Goal: Task Accomplishment & Management: Use online tool/utility

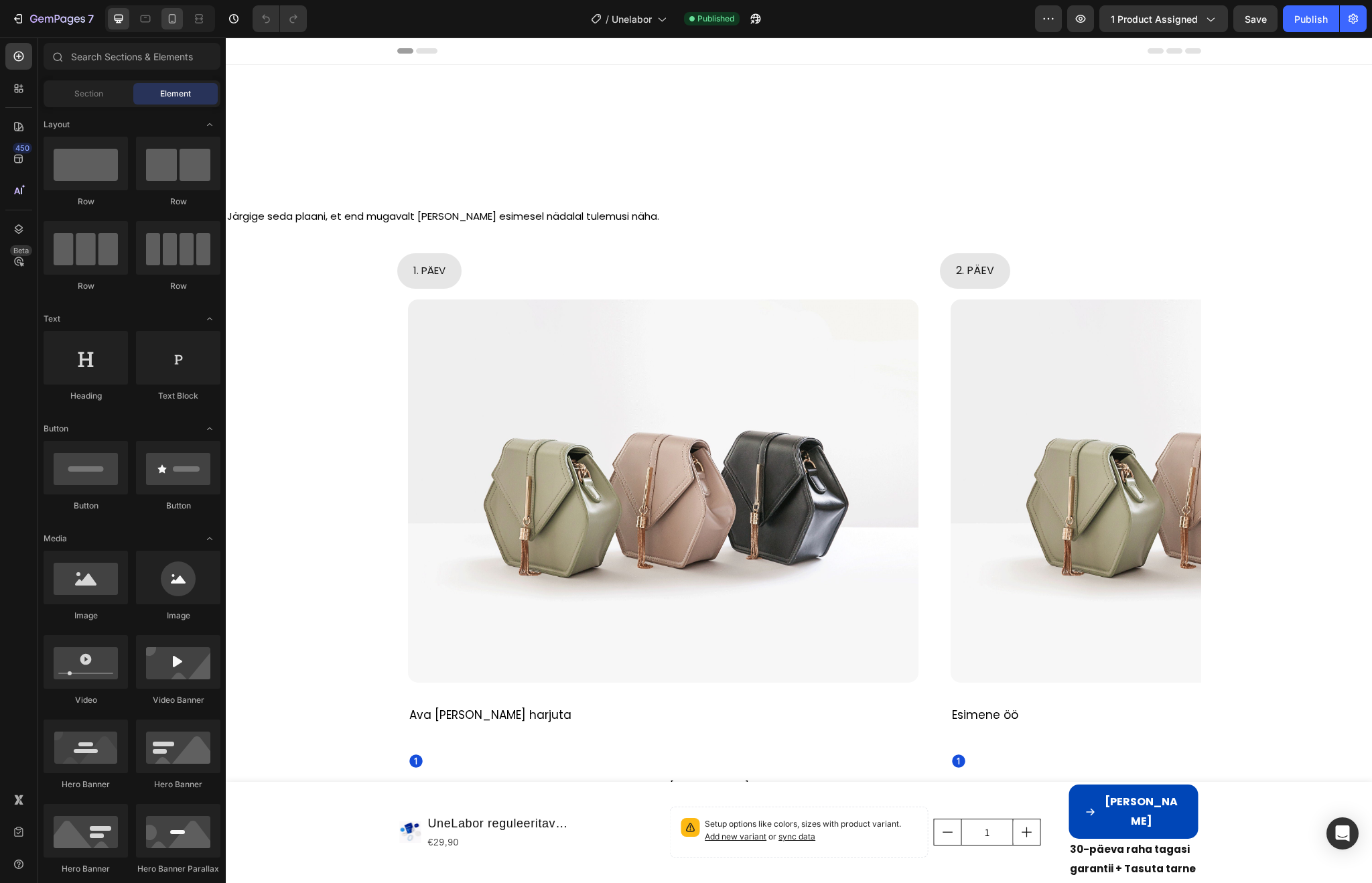
click at [171, 18] on icon at bounding box center [172, 18] width 14 height 14
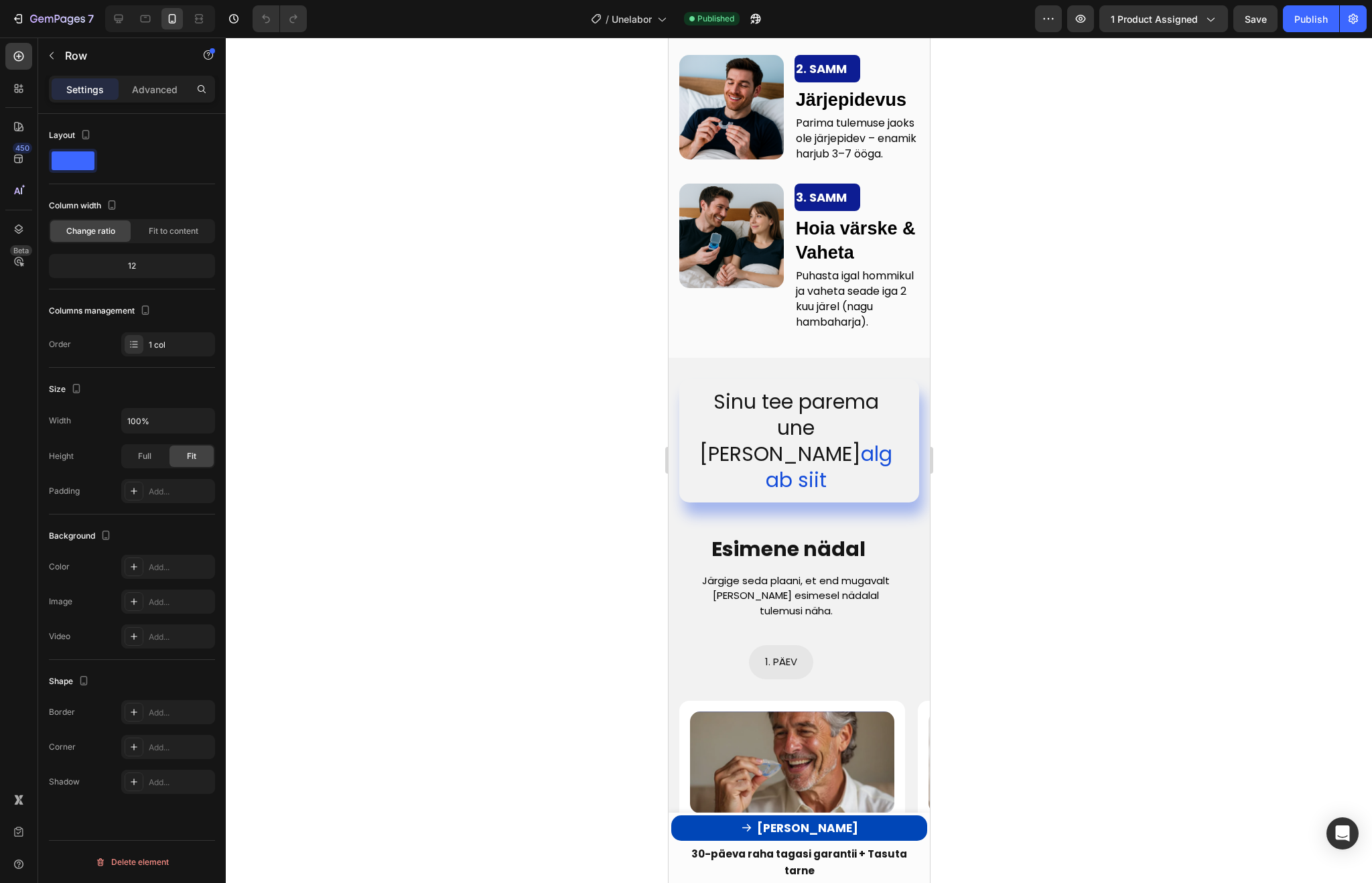
scroll to position [3232, 0]
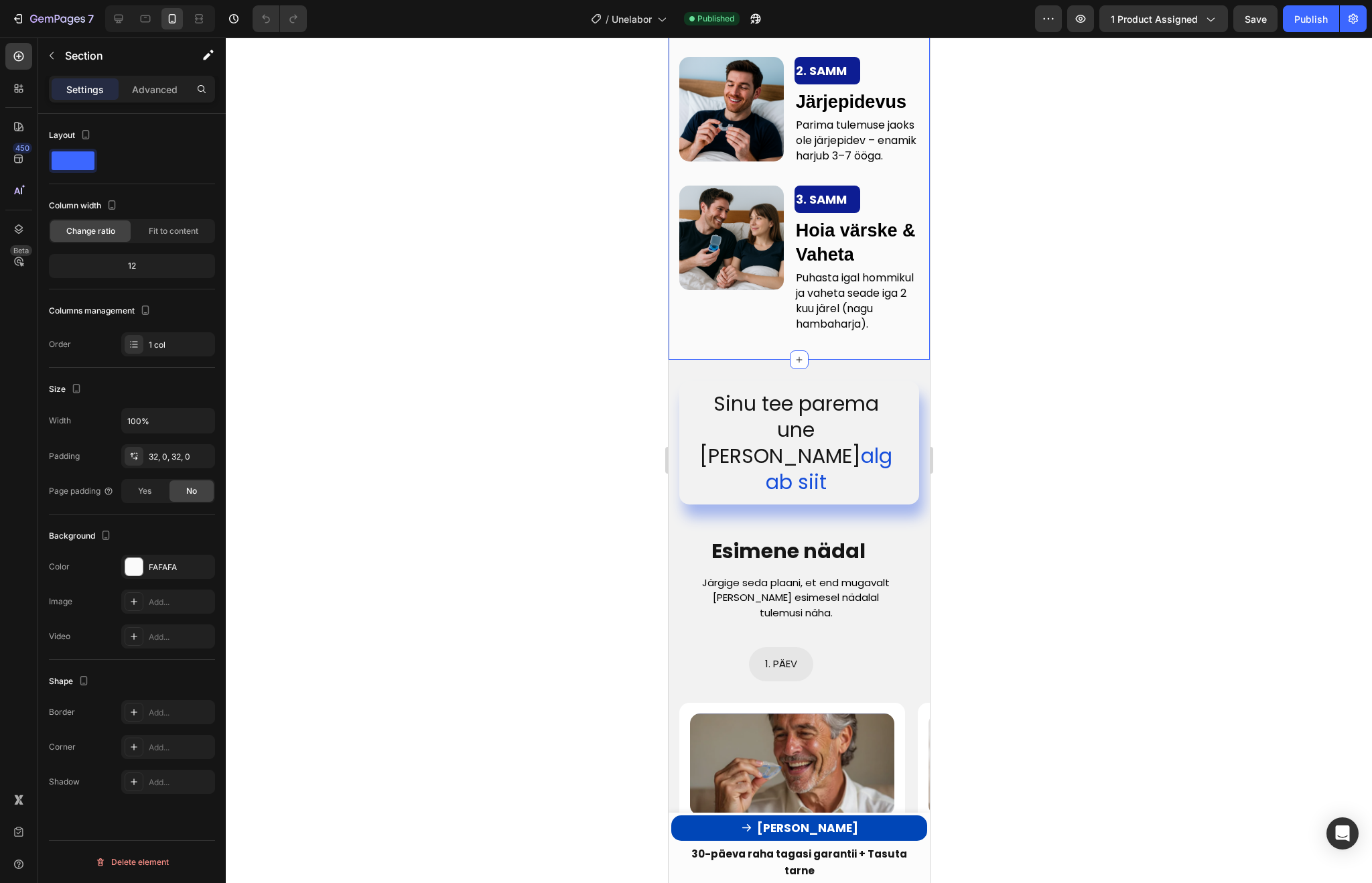
click at [709, 360] on div "3 Lihtsat sammu Text Block Parima Tulemuse Saavutamiseks Text Block Row Image 1…" at bounding box center [798, 101] width 261 height 517
click at [153, 562] on div "FAFAFA" at bounding box center [168, 567] width 39 height 12
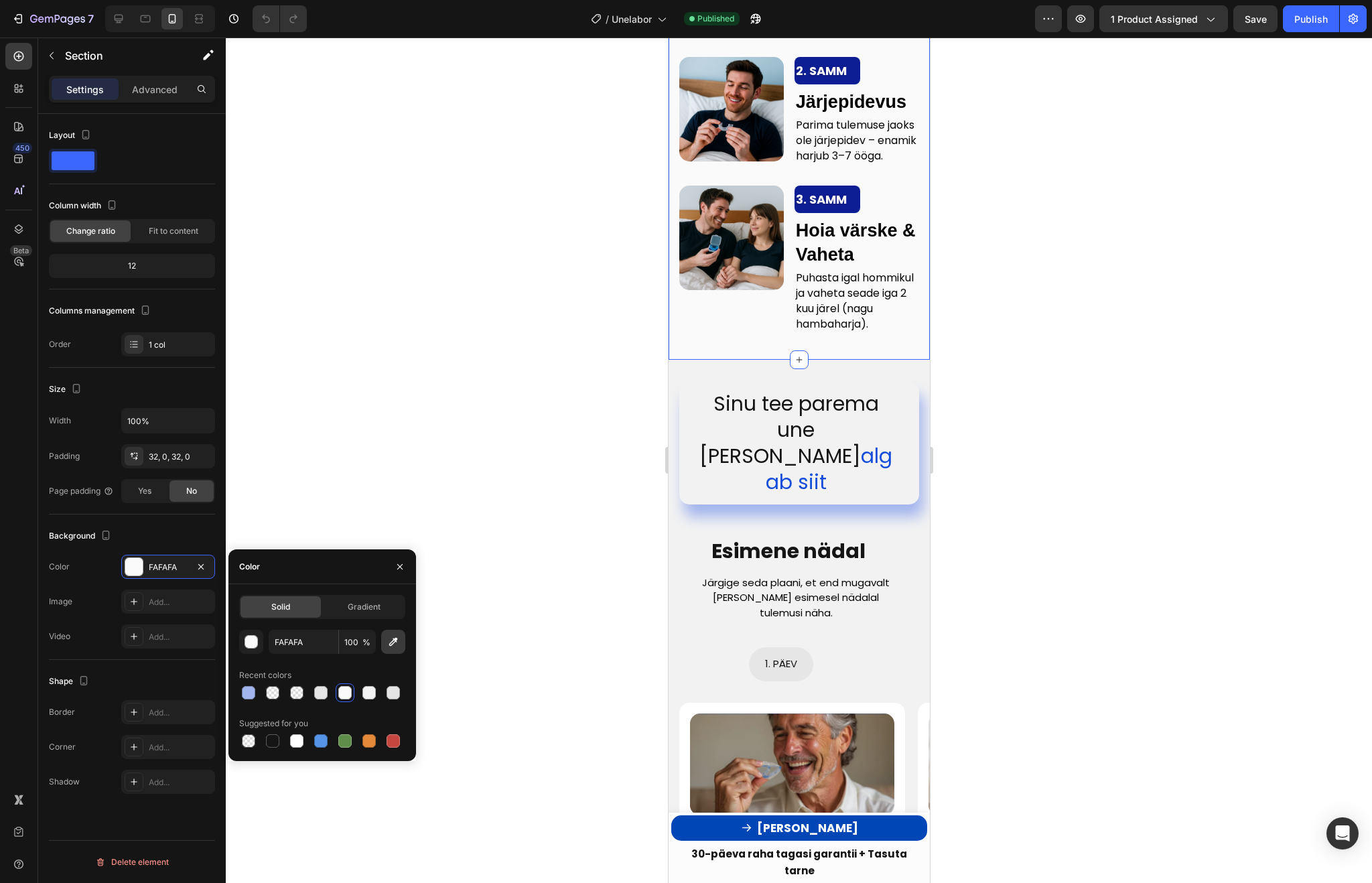
click at [387, 650] on button "button" at bounding box center [393, 641] width 24 height 24
click at [610, 371] on div at bounding box center [798, 460] width 1147 height 845
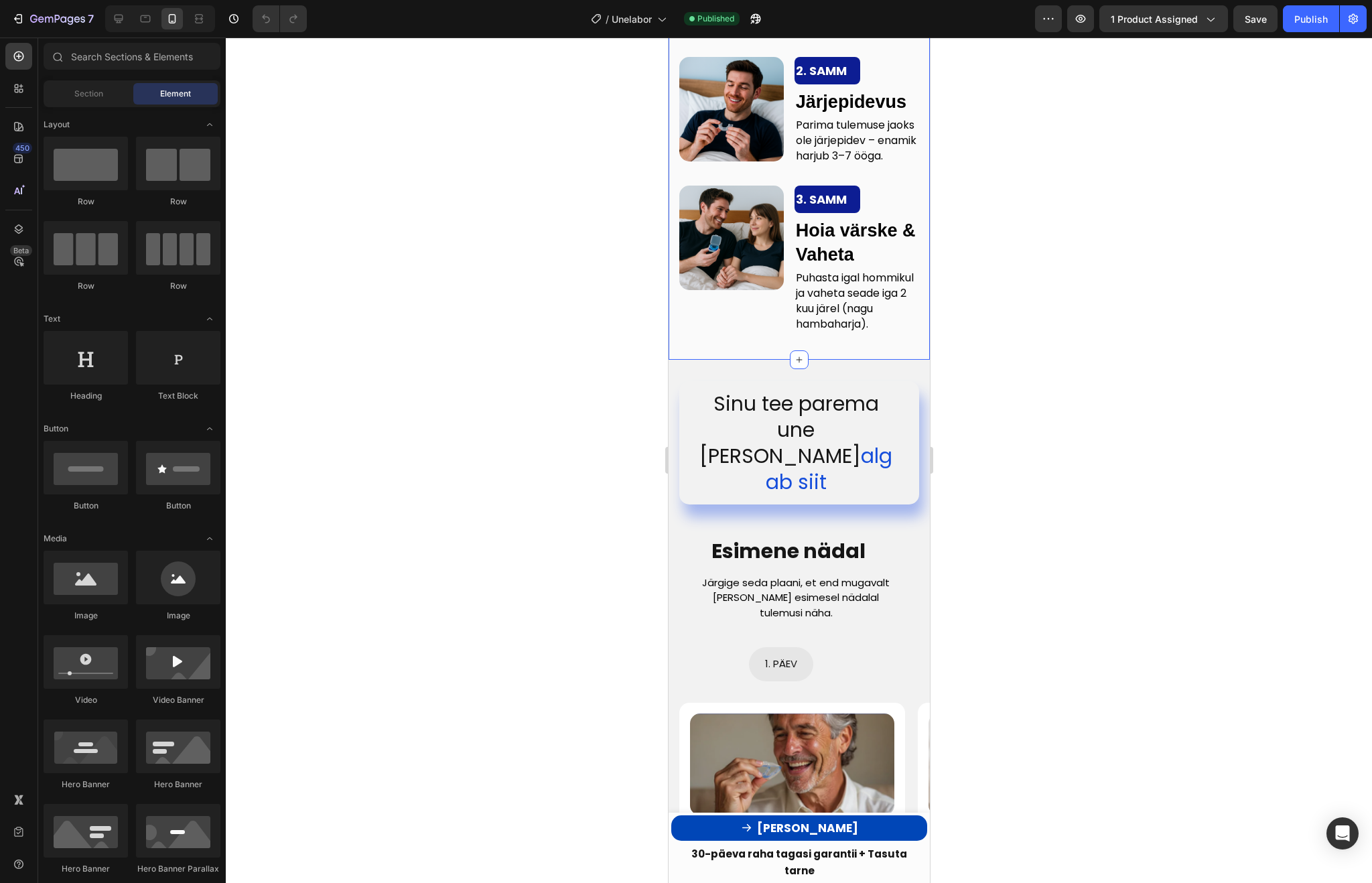
click at [720, 360] on div "3 Lihtsat sammu Text Block Parima Tulemuse Saavutamiseks Text Block Row Image 1…" at bounding box center [798, 101] width 261 height 517
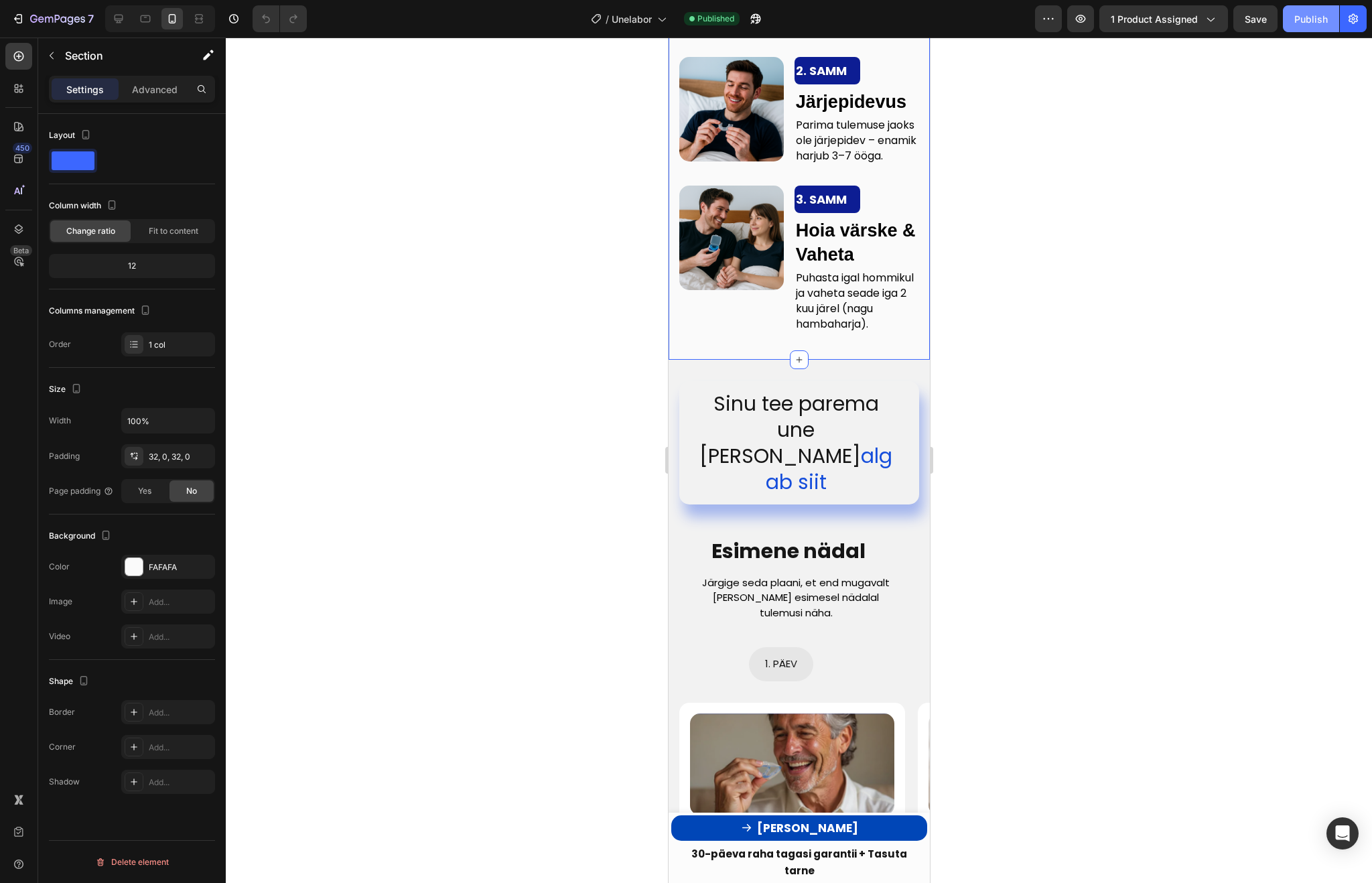
click at [1312, 19] on div "Publish" at bounding box center [1311, 18] width 34 height 15
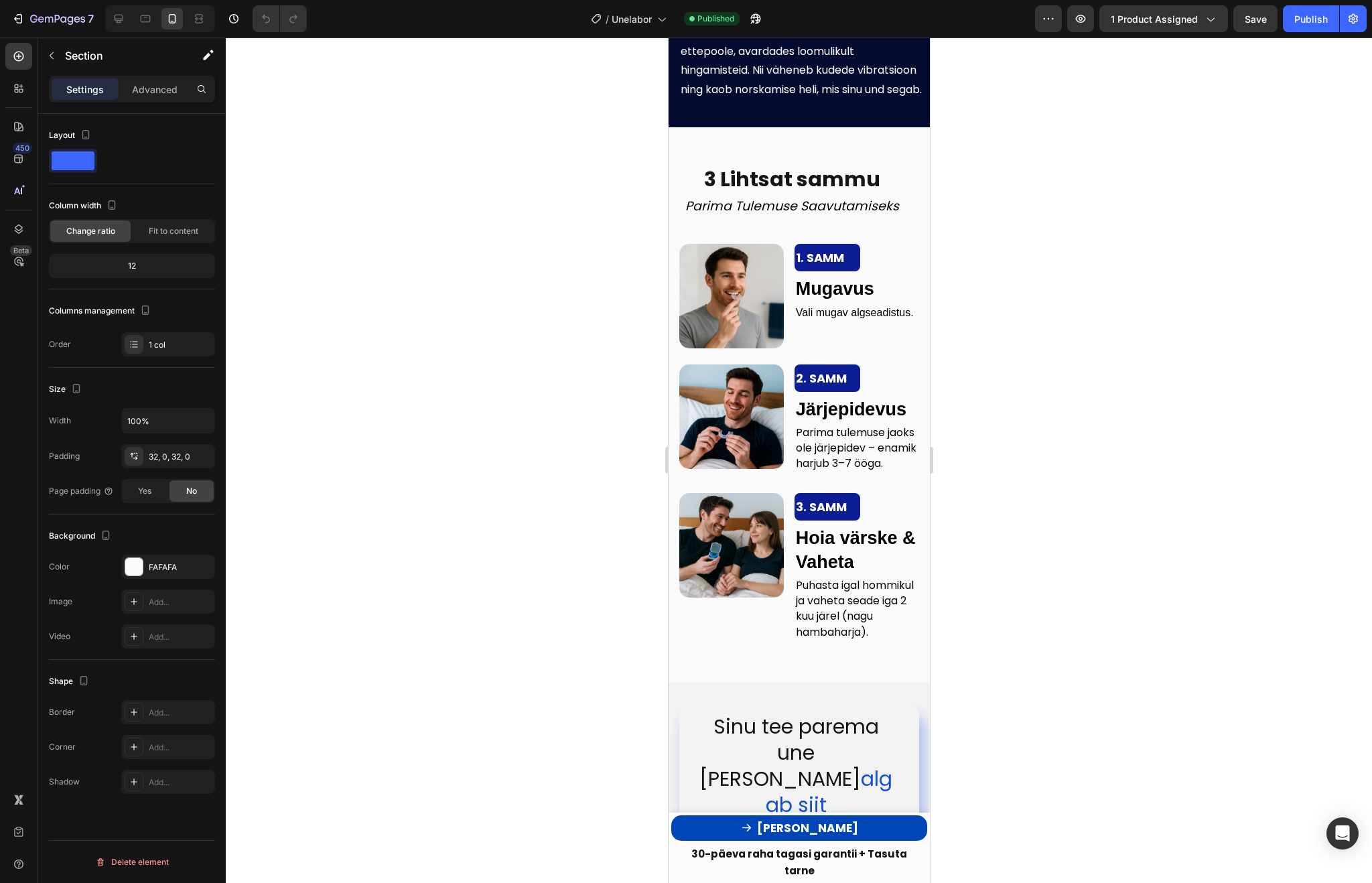
scroll to position [2932, 0]
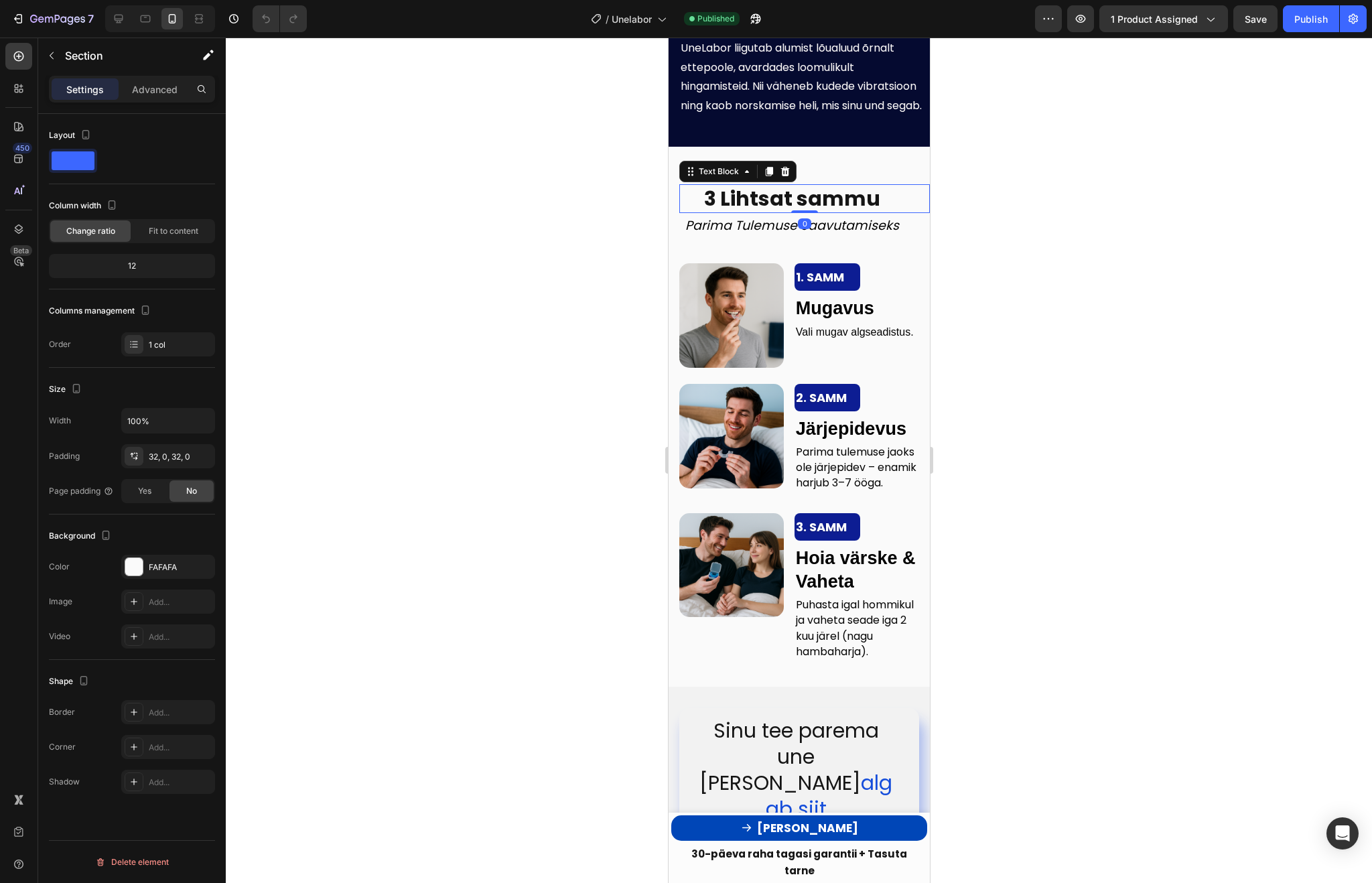
click at [772, 197] on strong "3 Lihtsat sammu" at bounding box center [791, 198] width 176 height 29
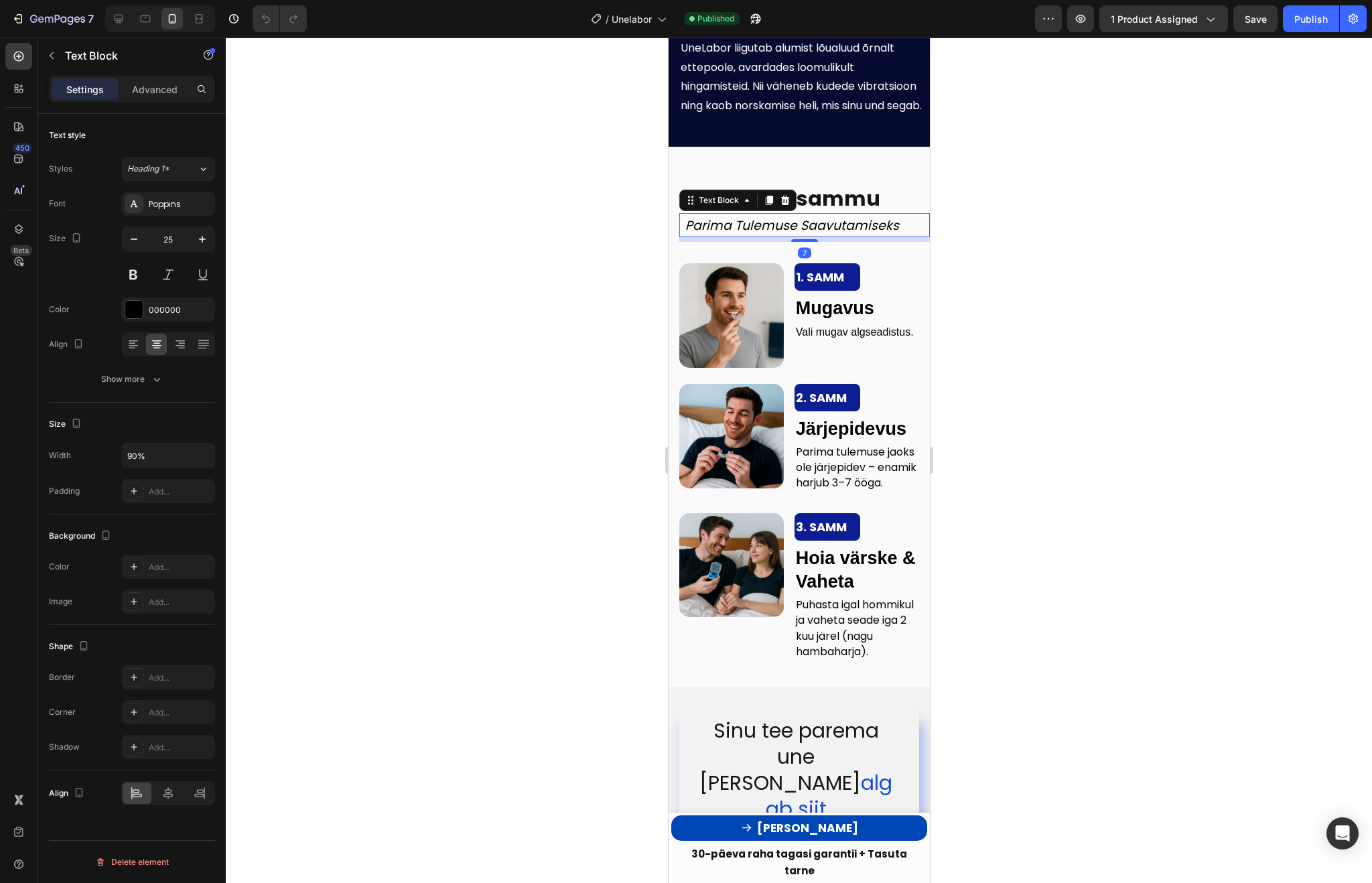
click at [681, 232] on div "Parima Tulemuse Saavutamiseks" at bounding box center [790, 224] width 225 height 24
click at [672, 231] on div "3 Lihtsat sammu Text Block Parima Tulemuse Saavutamiseks Text Block 7" at bounding box center [798, 213] width 261 height 58
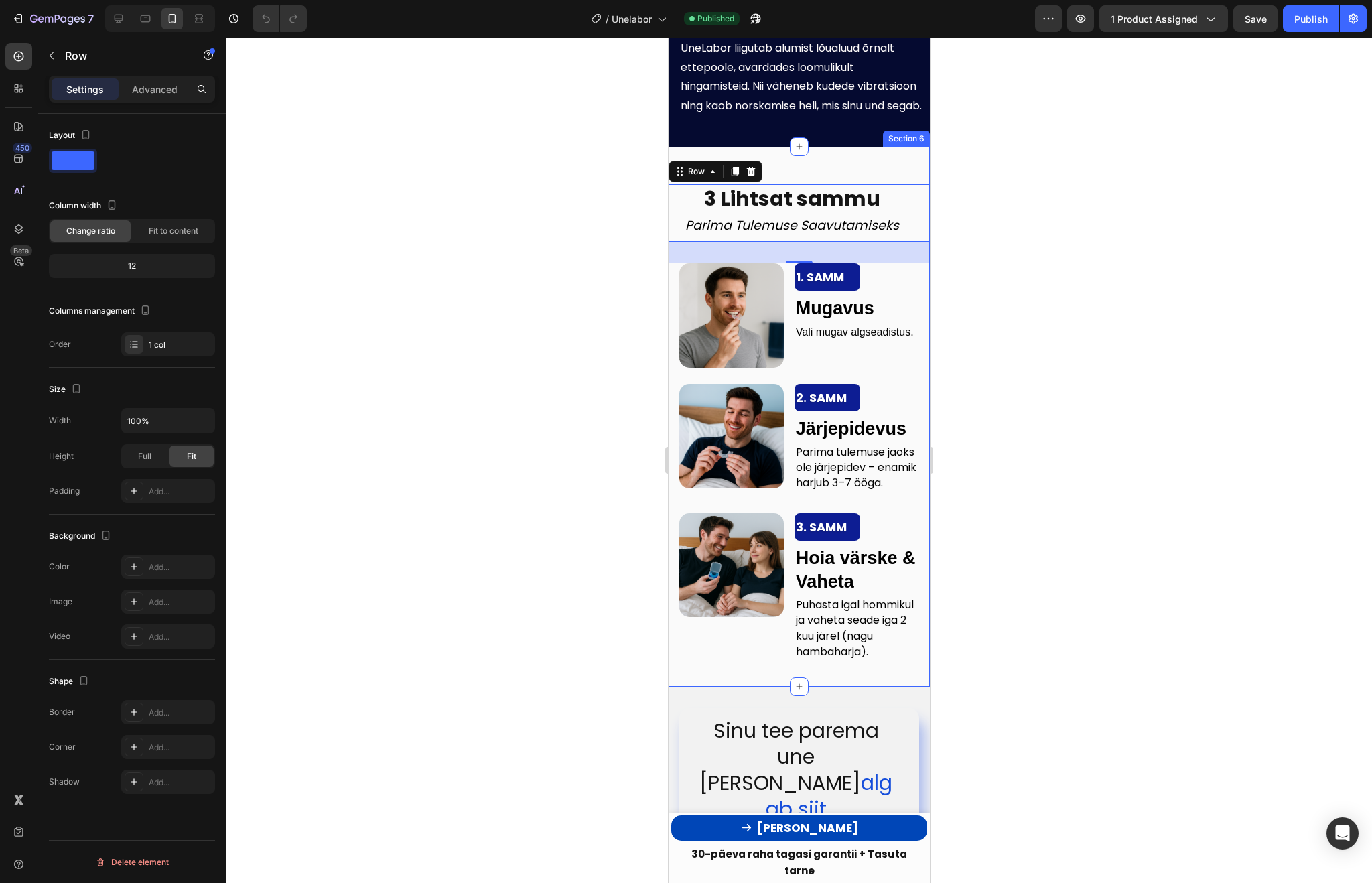
click at [741, 687] on div "3 Lihtsat sammu Text Block Parima Tulemuse Saavutamiseks Text Block Row 32 Imag…" at bounding box center [798, 417] width 261 height 540
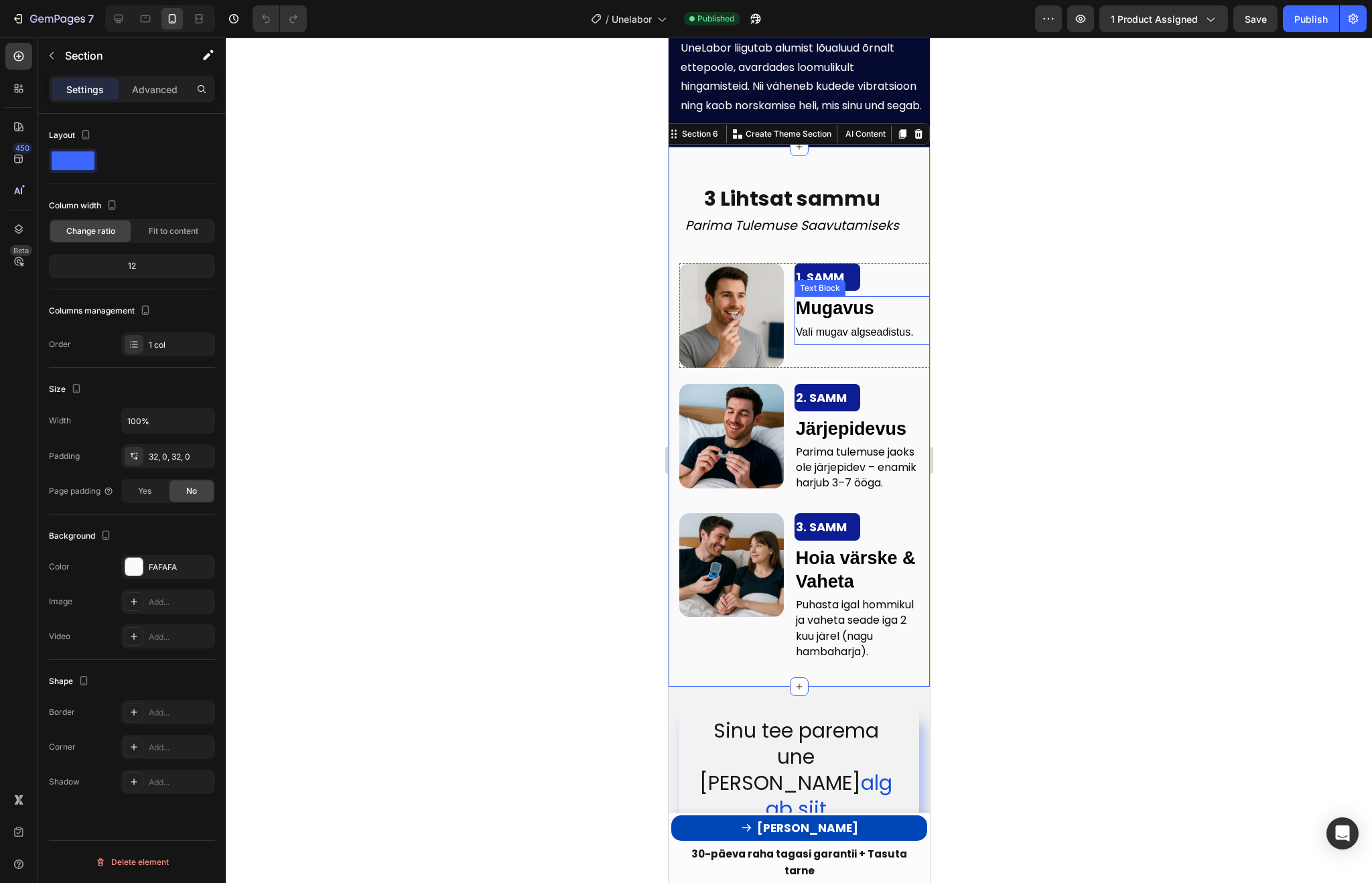
click at [842, 328] on span "Vali mugav algseadistus." at bounding box center [854, 332] width 118 height 12
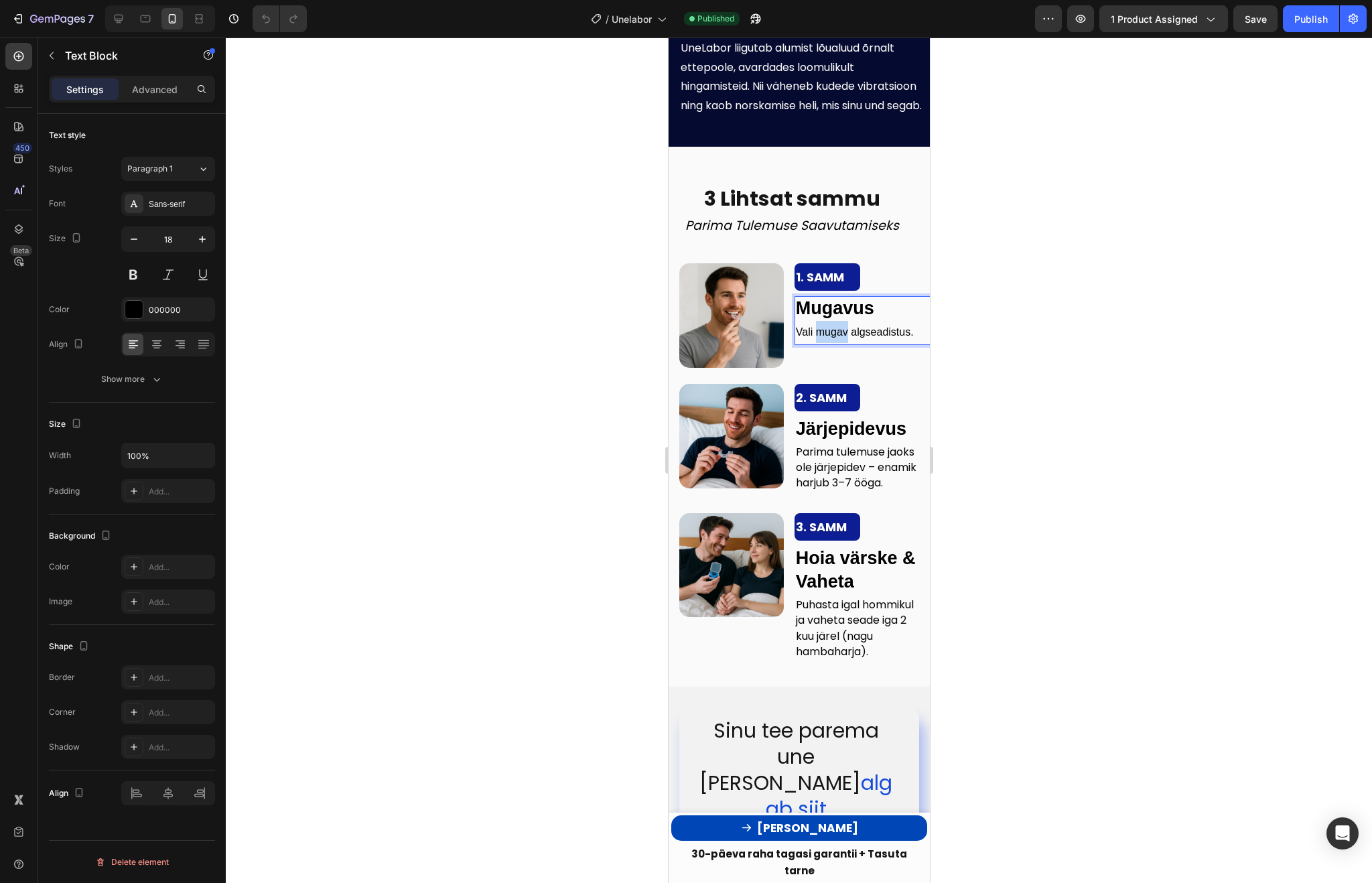
click at [842, 328] on span "Vali mugav algseadistus." at bounding box center [854, 332] width 118 height 12
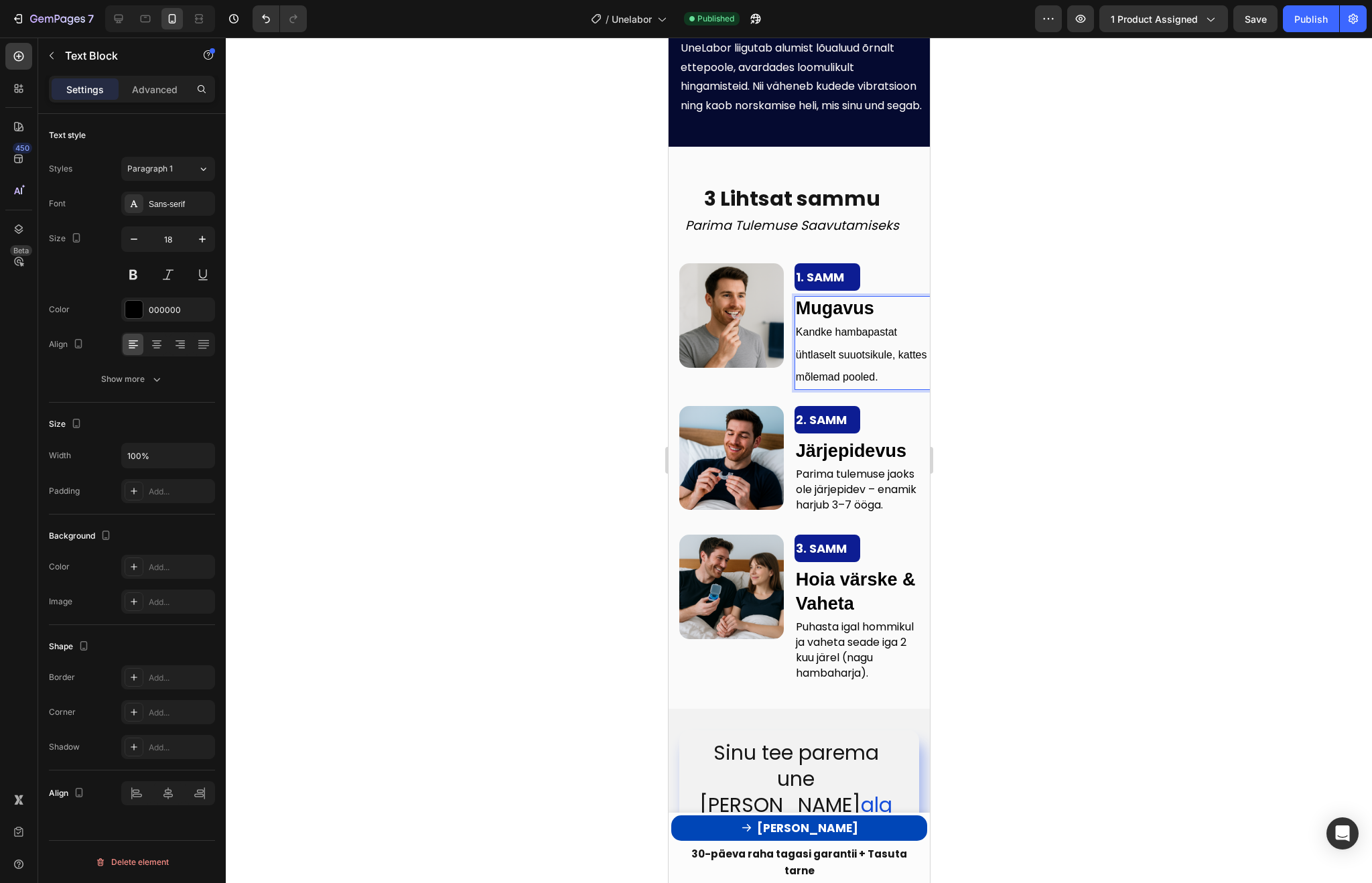
click at [1067, 375] on div at bounding box center [798, 460] width 1147 height 845
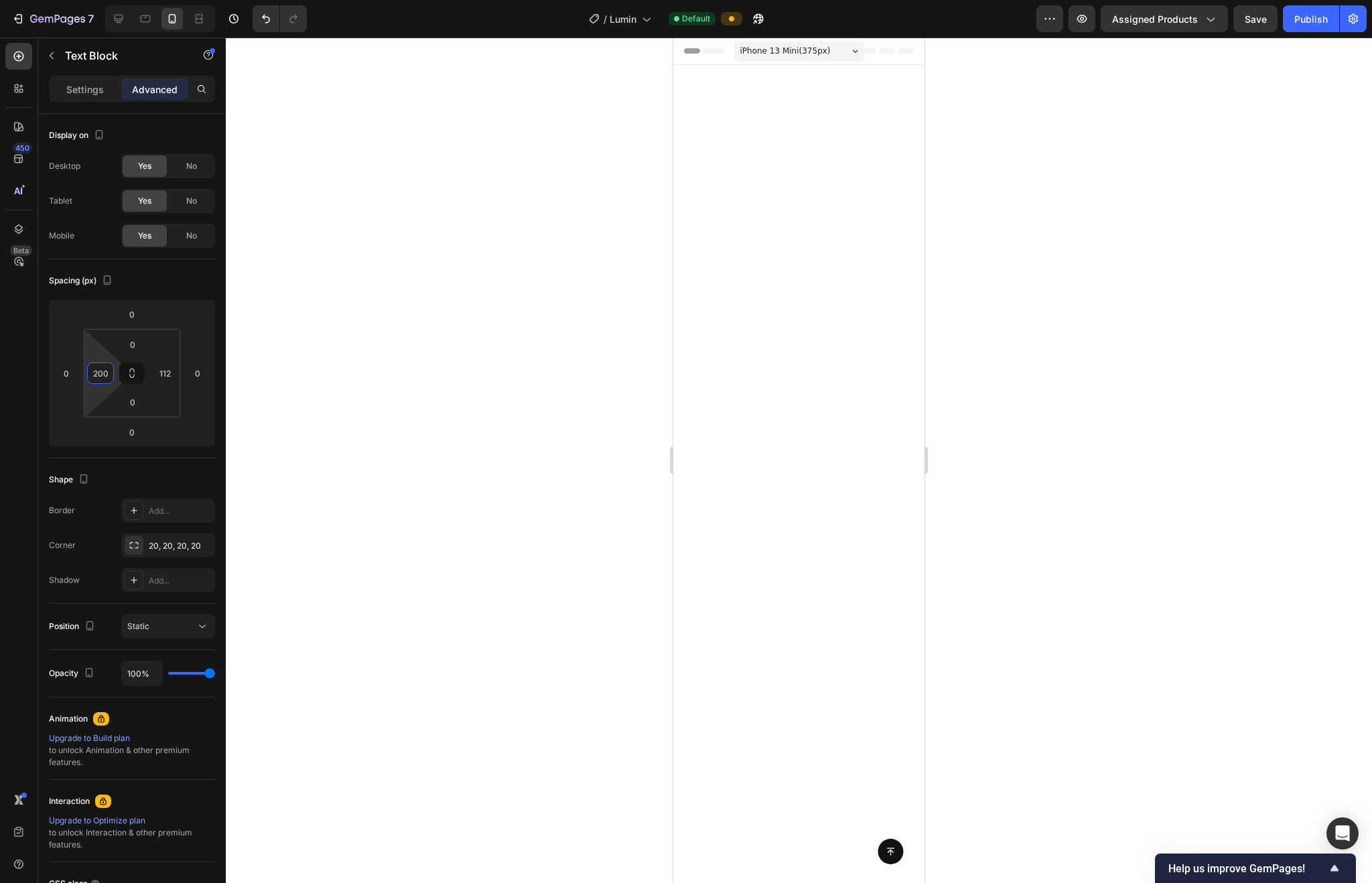
scroll to position [2013, 0]
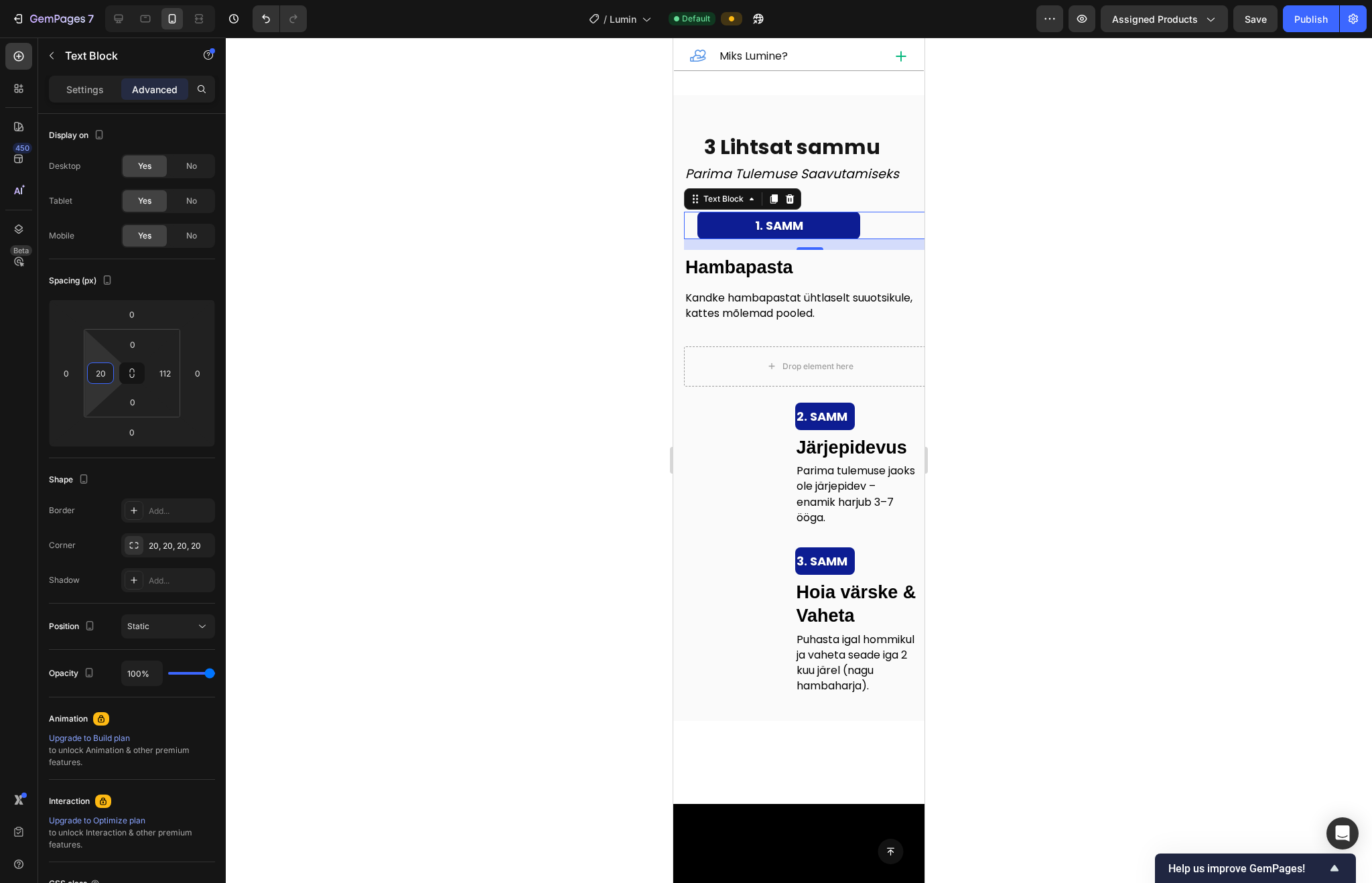
type input "2"
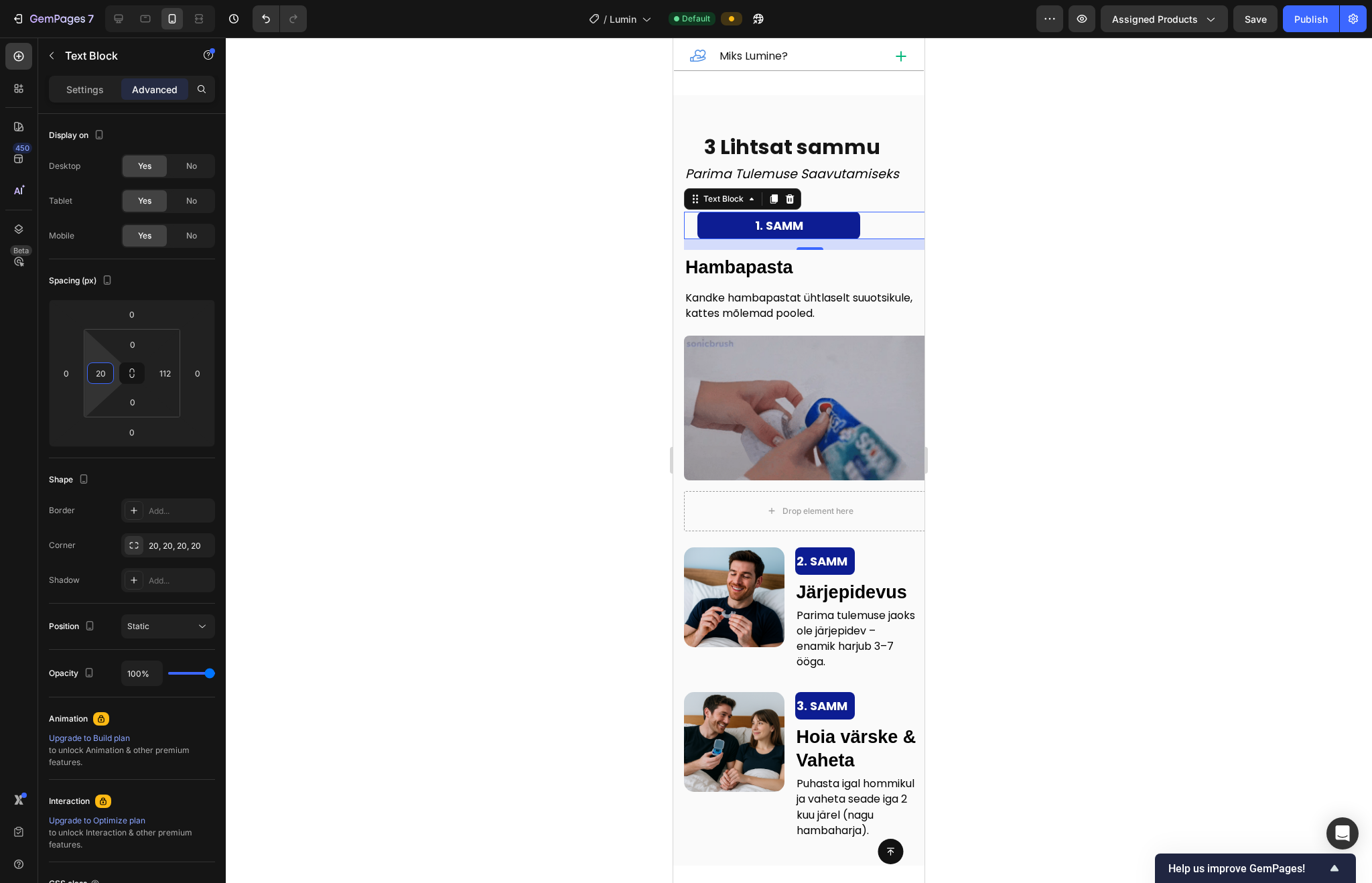
type input "2"
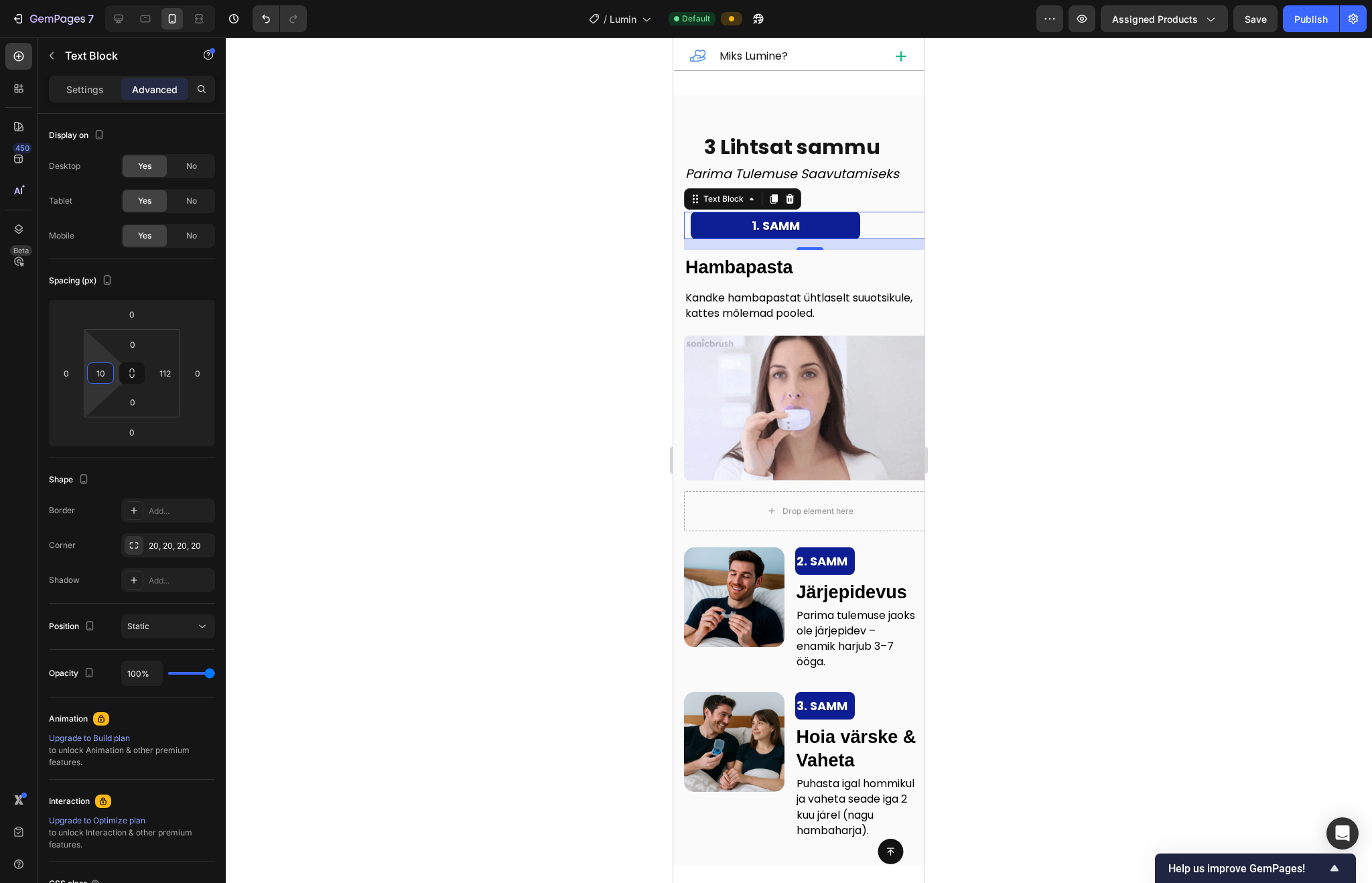
type input "1"
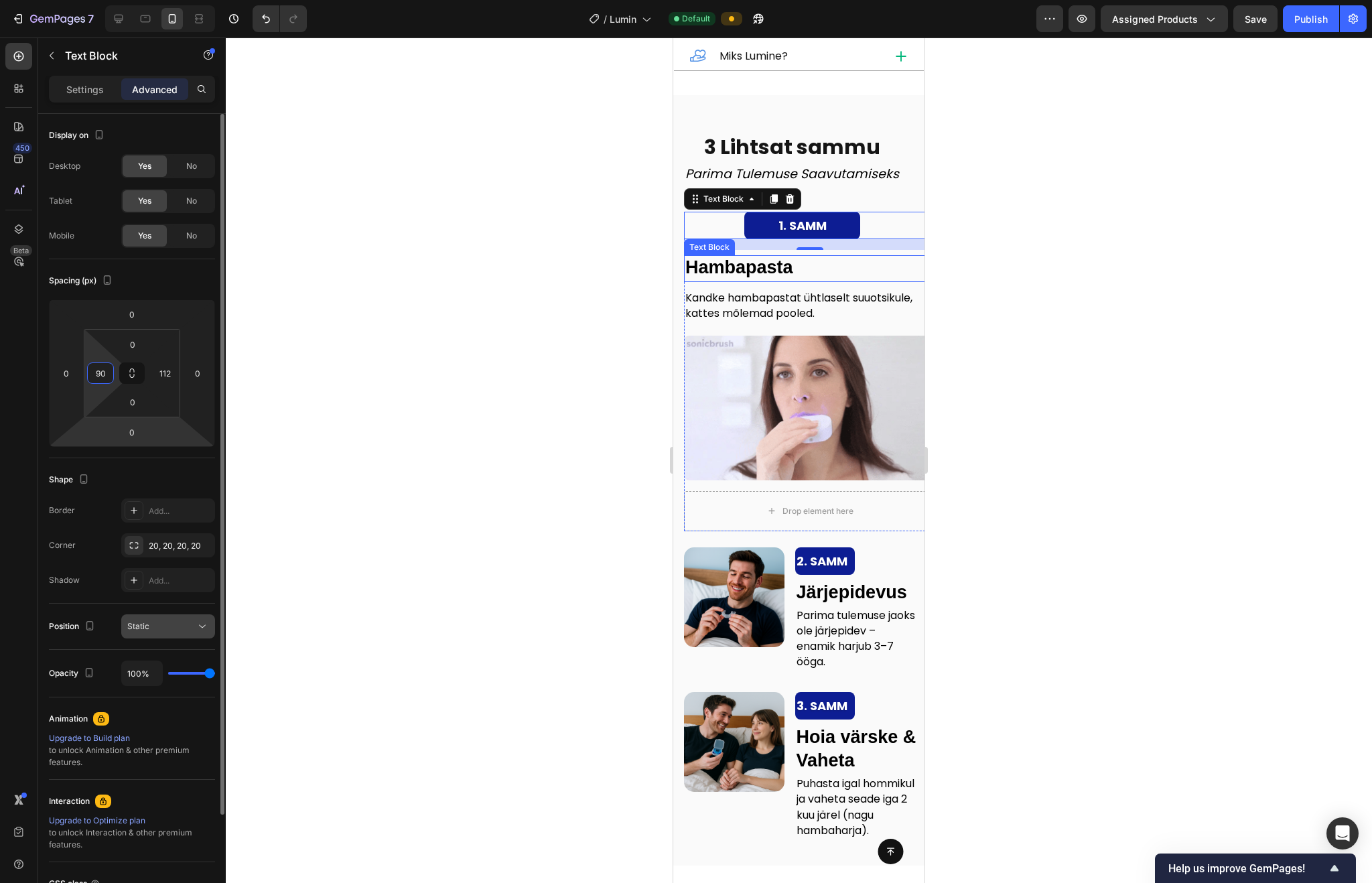
type input "90"
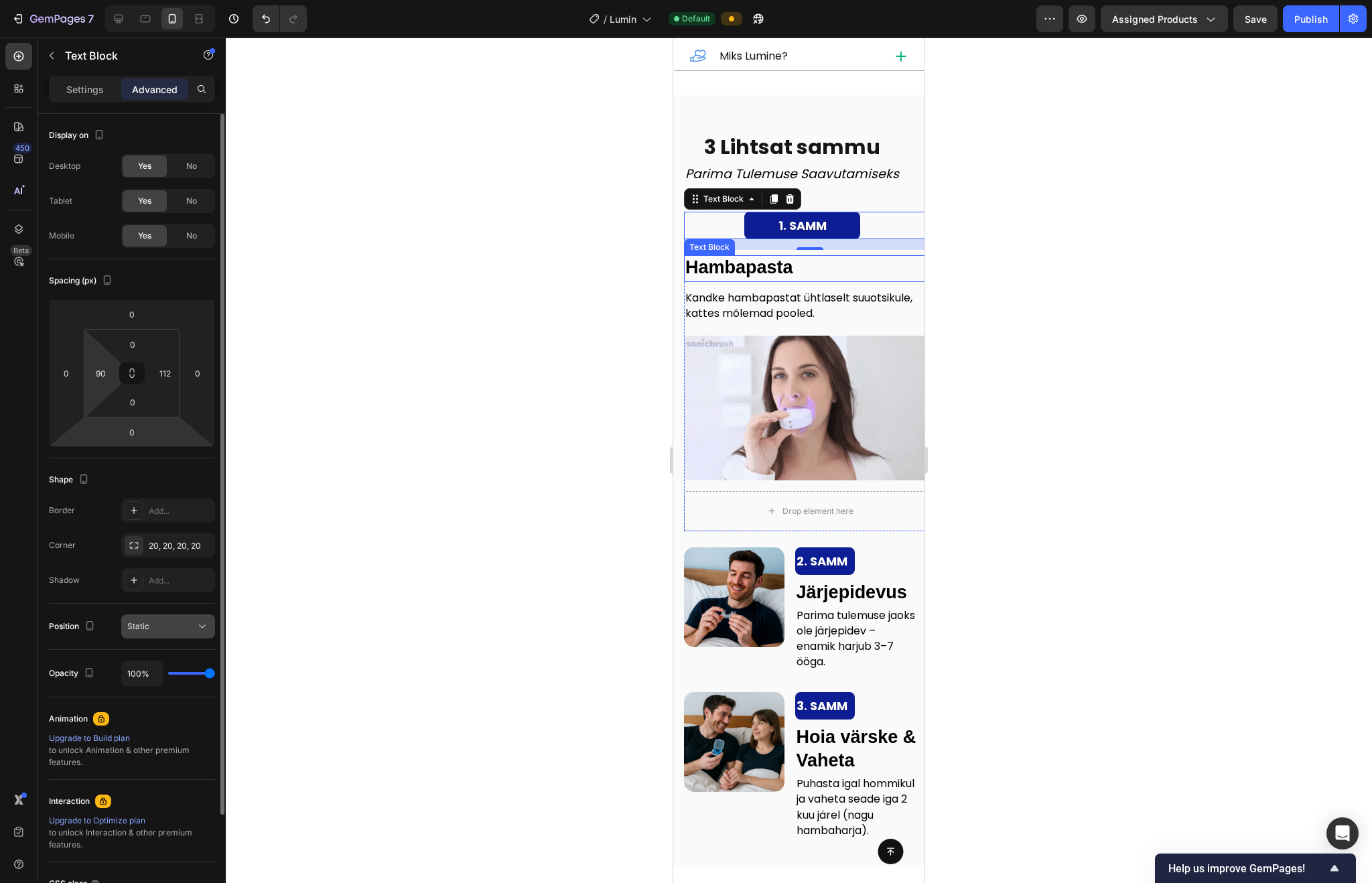
click at [187, 620] on div "Static" at bounding box center [162, 626] width 69 height 12
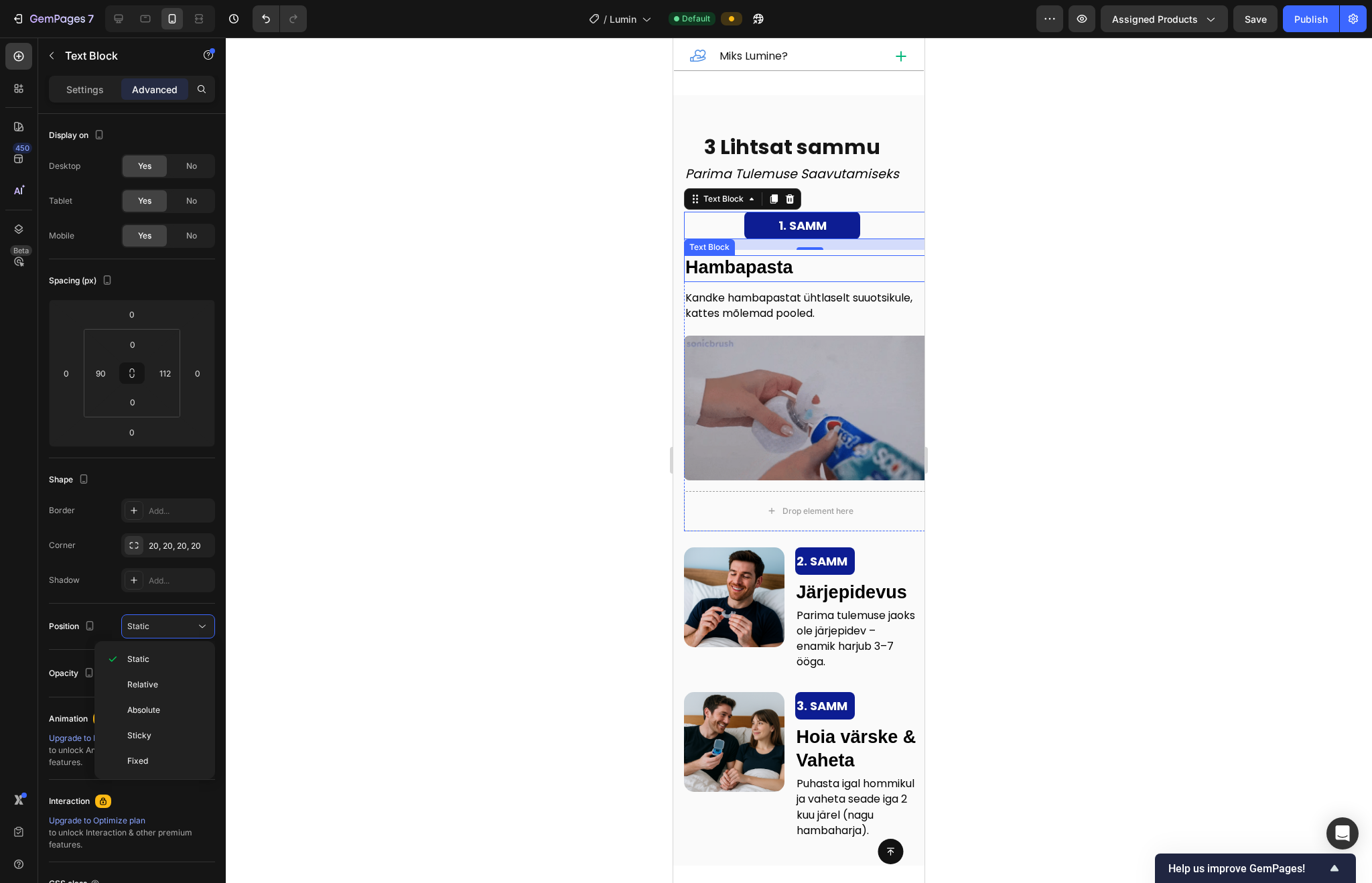
click at [87, 75] on div "Settings Advanced" at bounding box center [133, 89] width 166 height 27
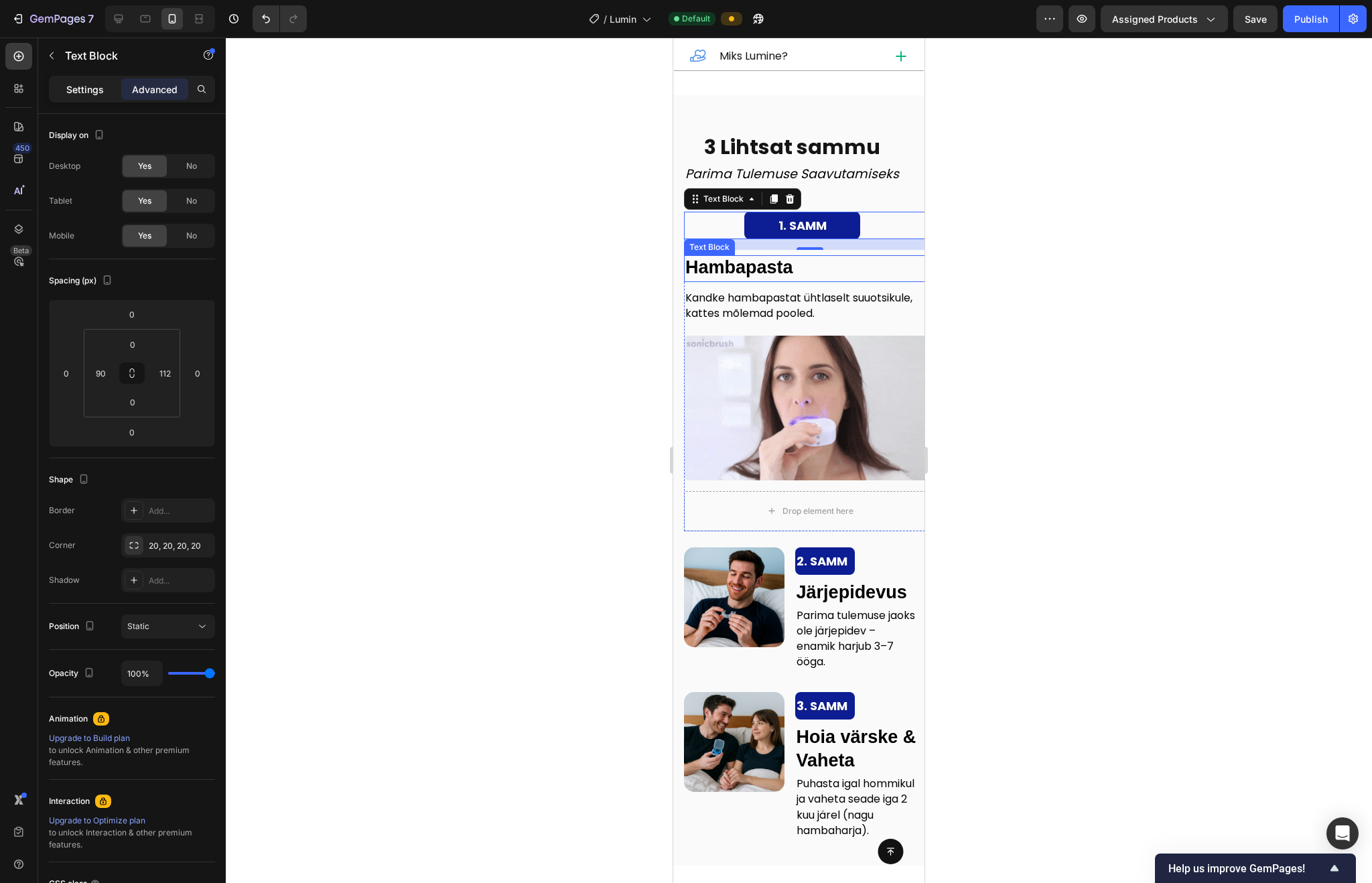
click at [88, 89] on p "Settings" at bounding box center [85, 89] width 38 height 15
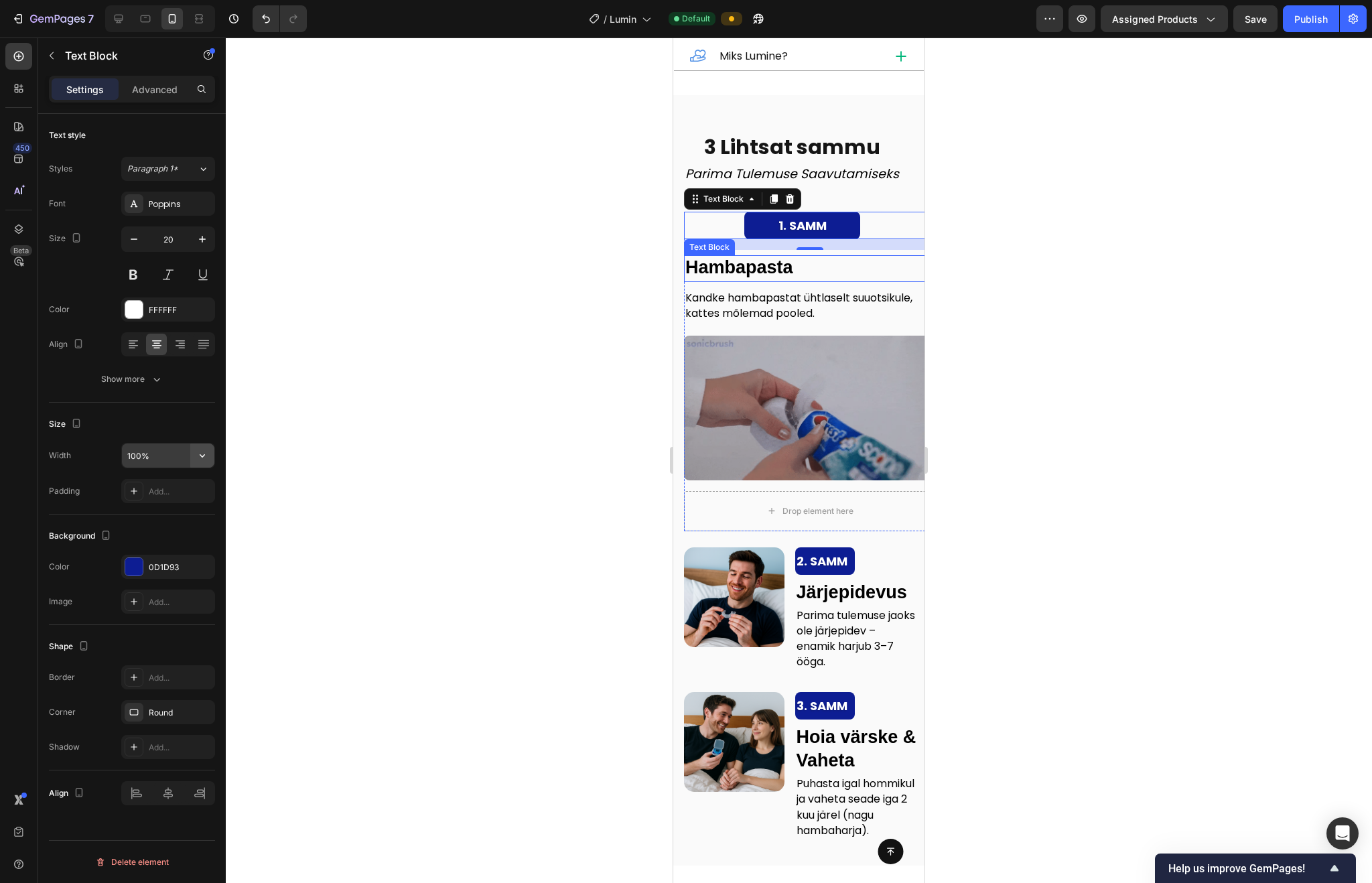
click at [202, 454] on icon "button" at bounding box center [202, 456] width 14 height 14
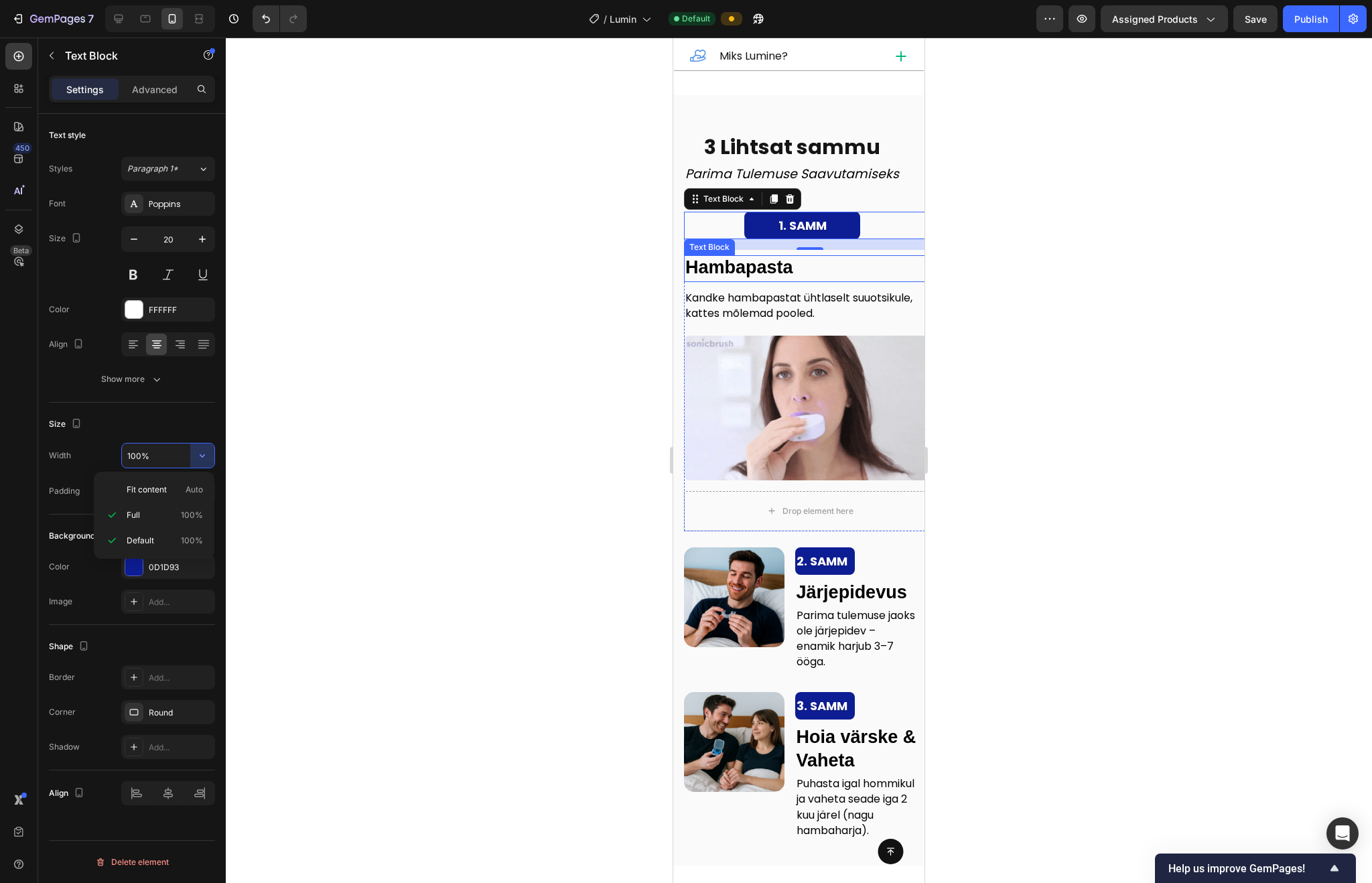
click at [161, 458] on input "100%" at bounding box center [168, 455] width 93 height 24
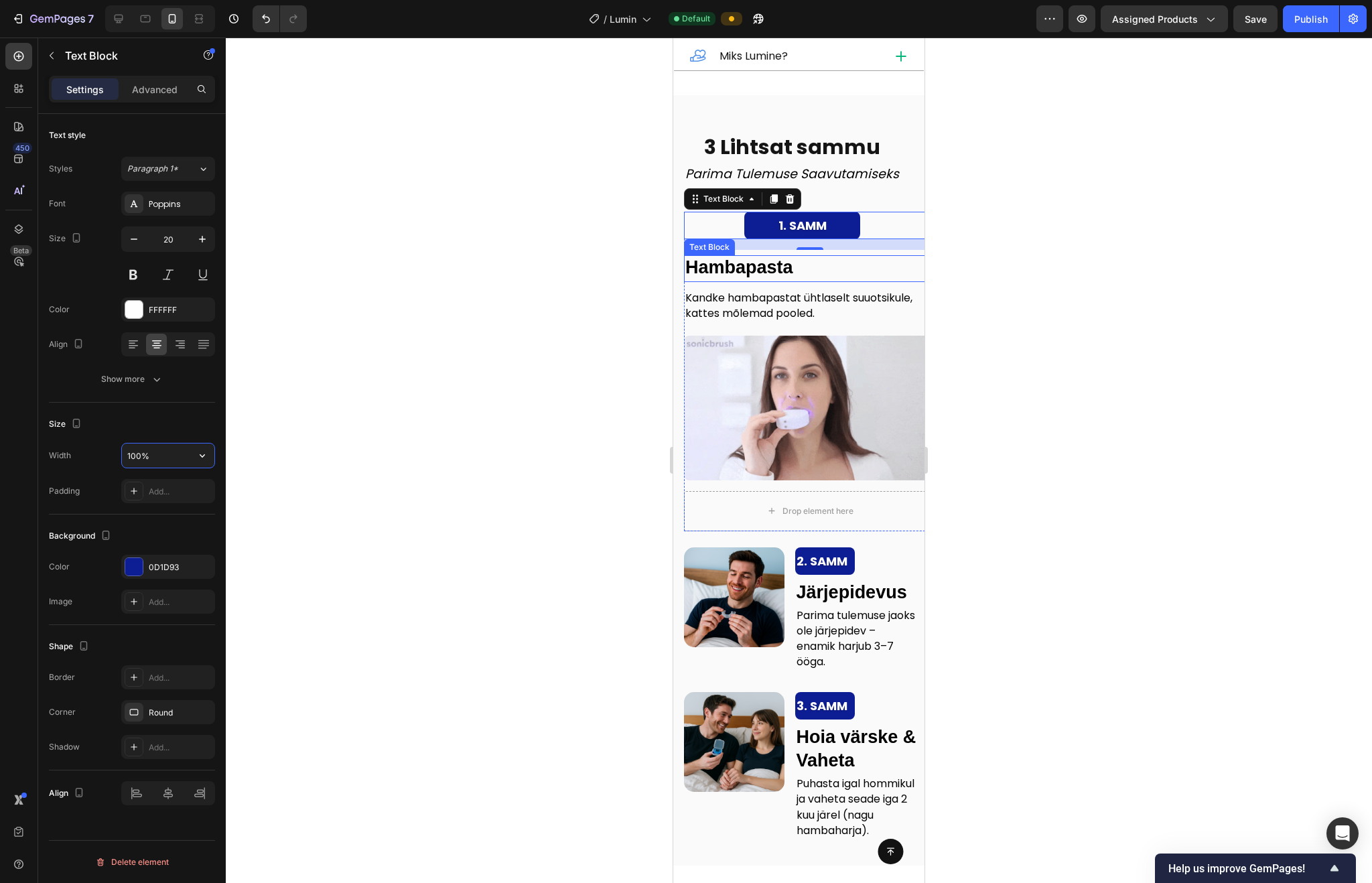
click at [161, 458] on input "100%" at bounding box center [168, 455] width 93 height 24
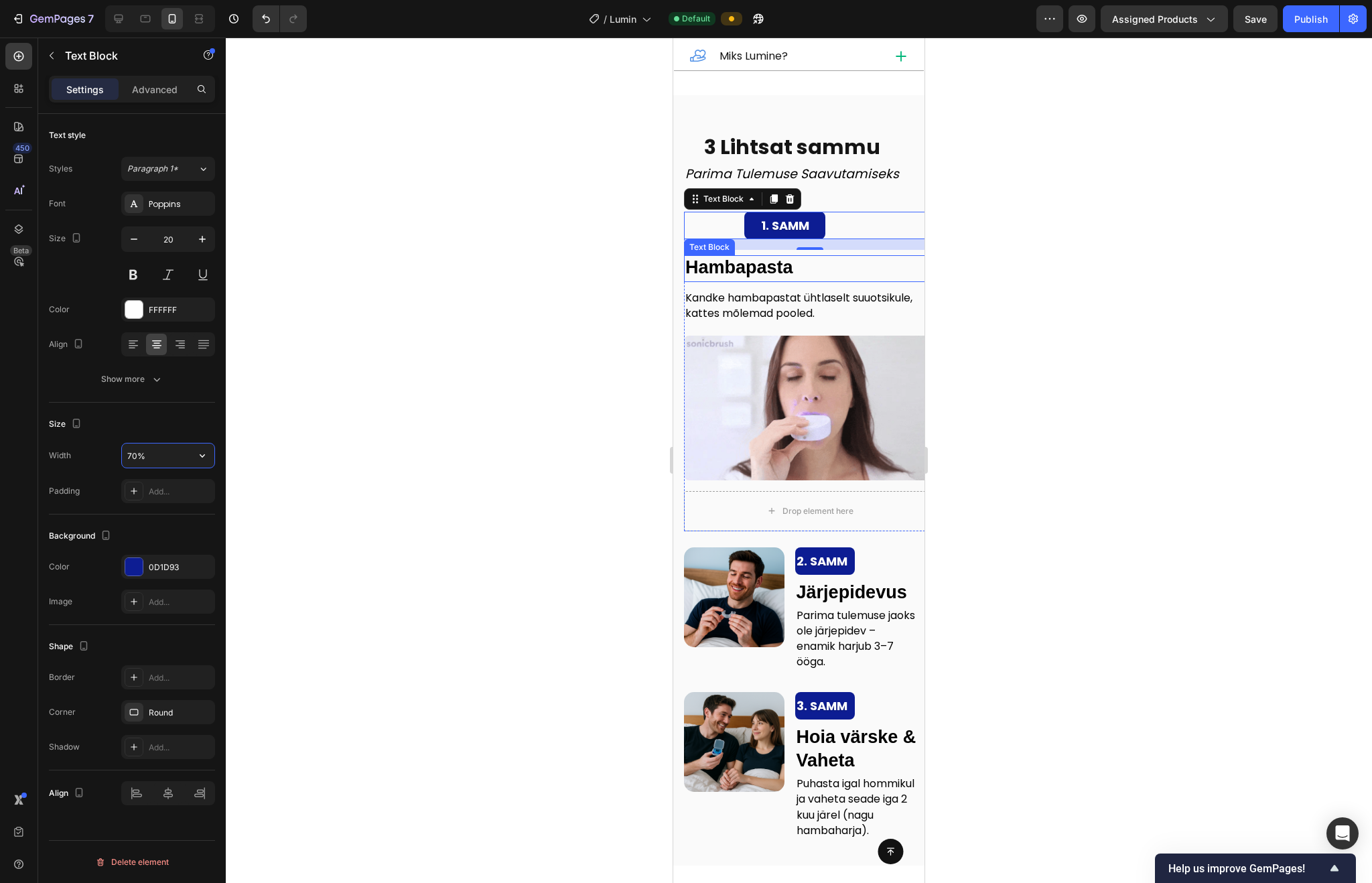
type input "70%"
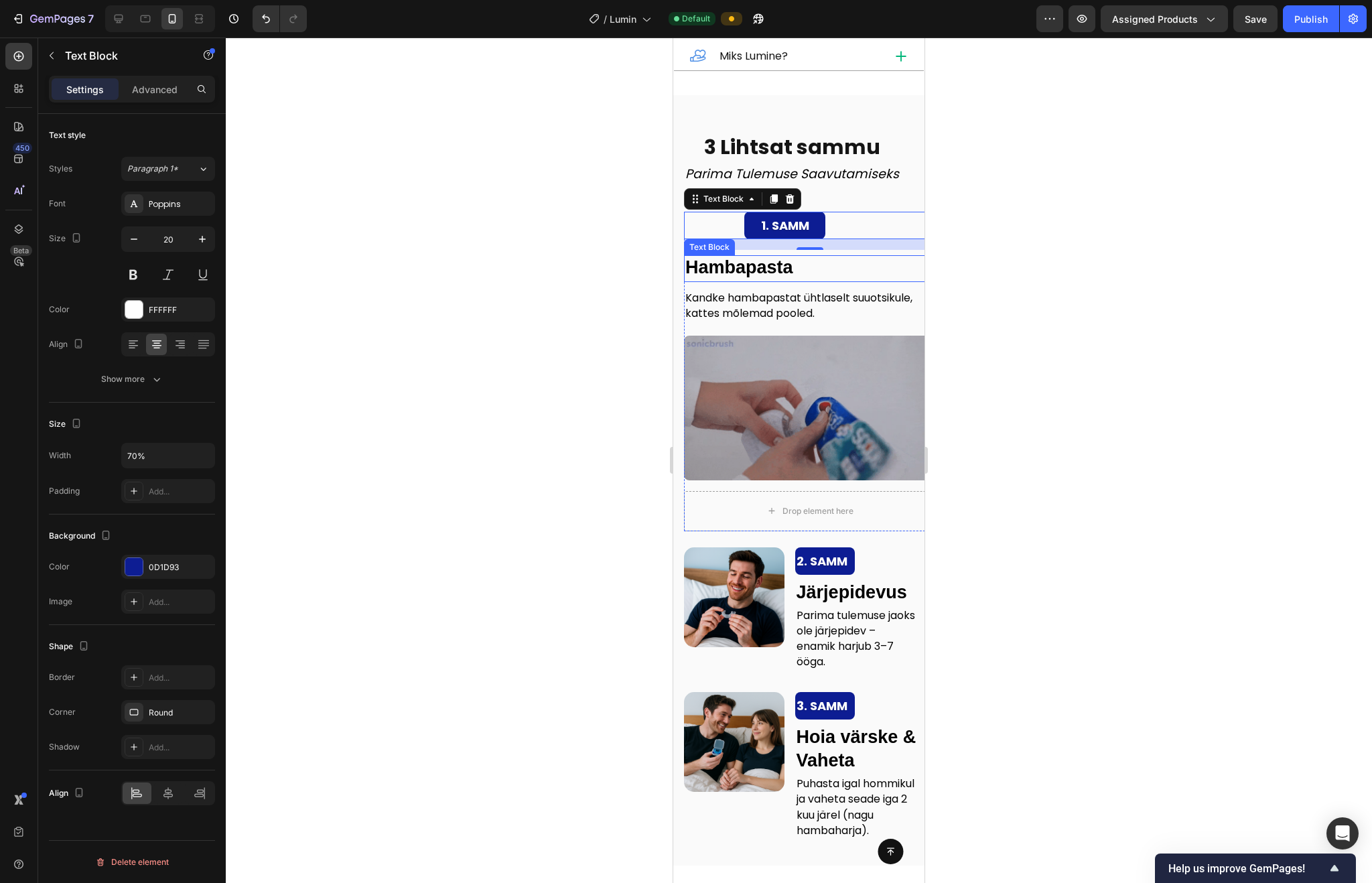
click at [307, 410] on div at bounding box center [798, 460] width 1147 height 845
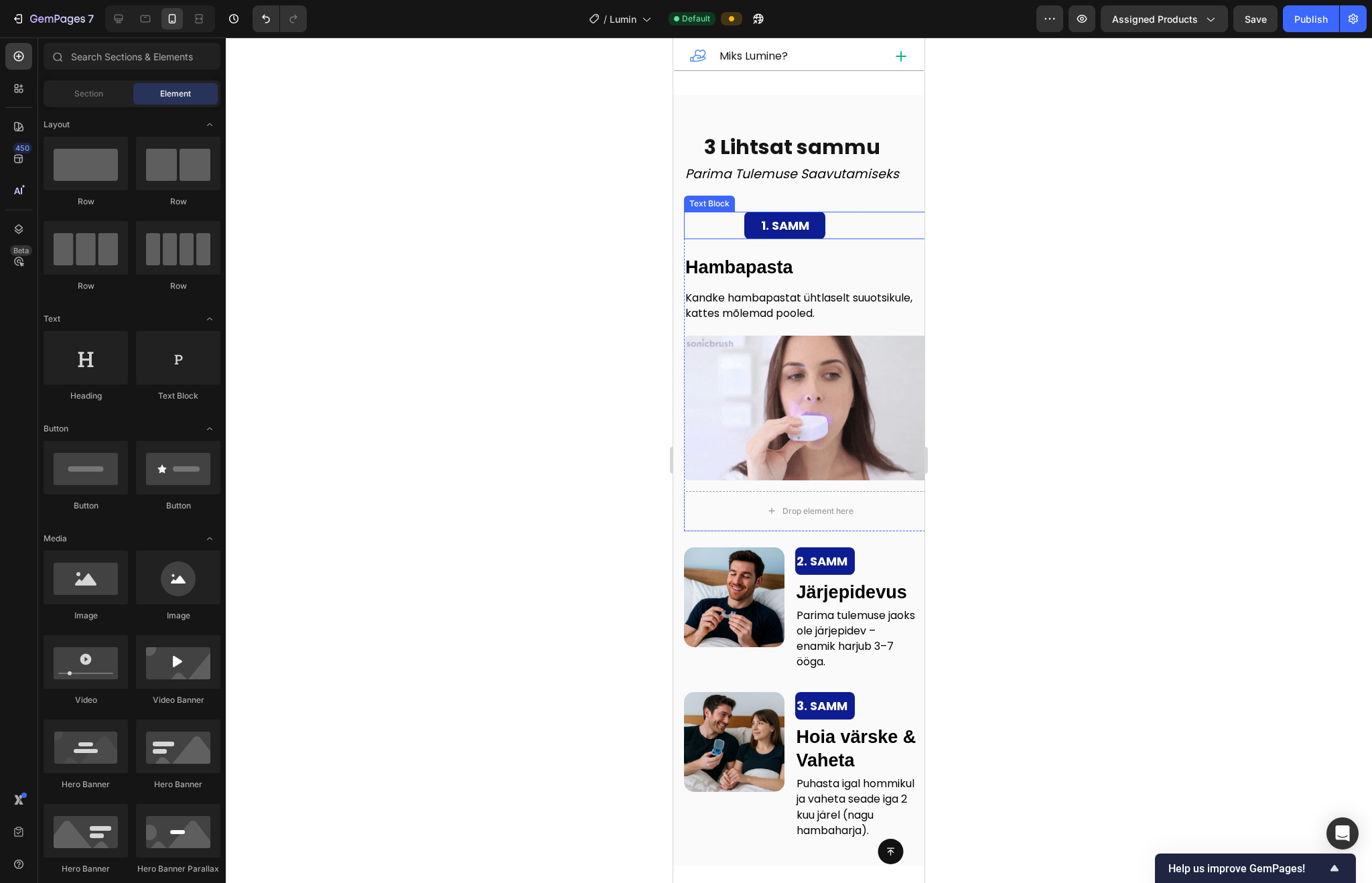
click at [785, 234] on strong "1. SAMM" at bounding box center [786, 224] width 48 height 16
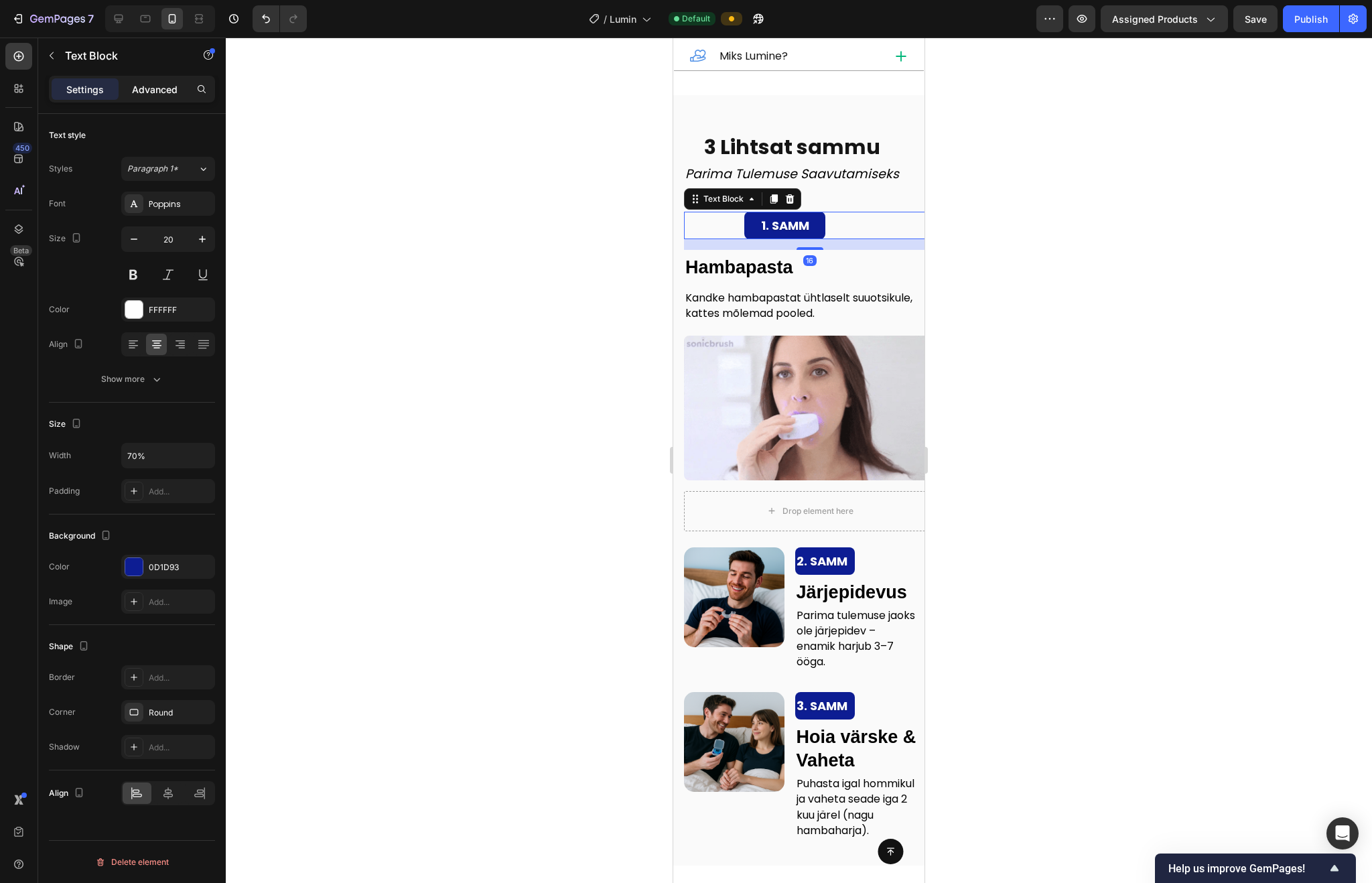
click at [160, 79] on div "Advanced" at bounding box center [154, 89] width 67 height 21
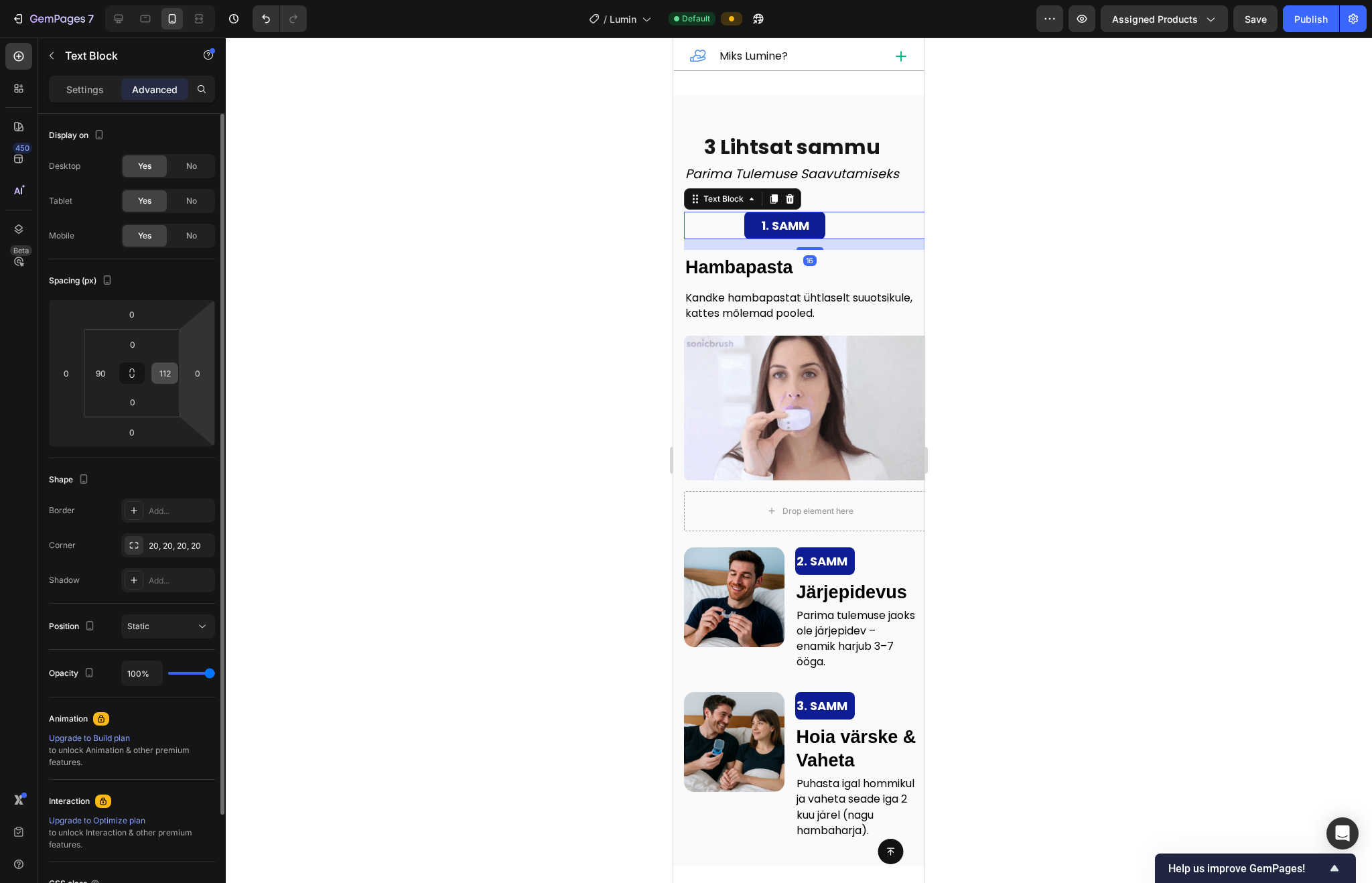
click at [176, 376] on div "112" at bounding box center [164, 373] width 27 height 21
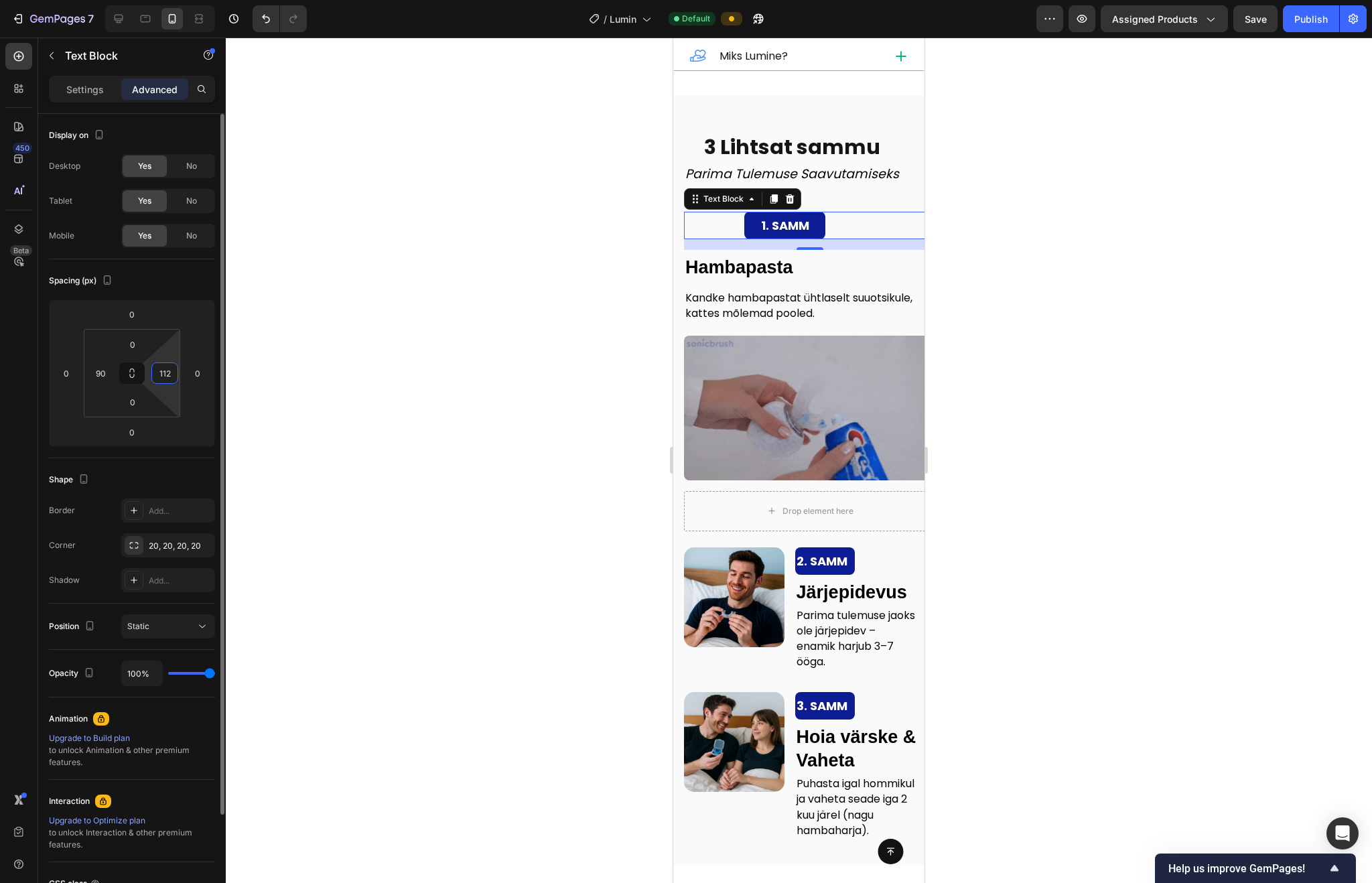
click at [163, 373] on input "112" at bounding box center [164, 372] width 20 height 20
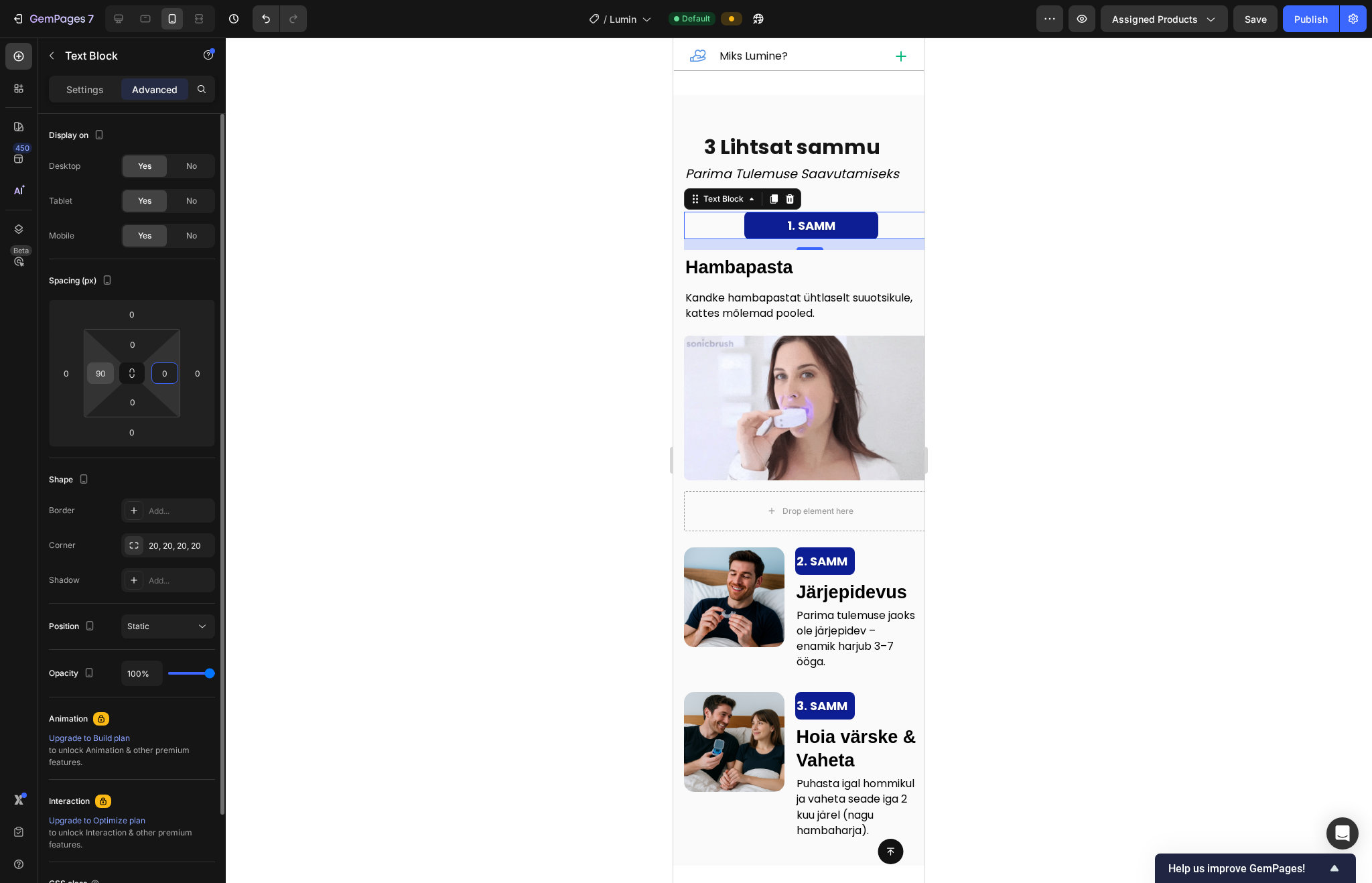
type input "0"
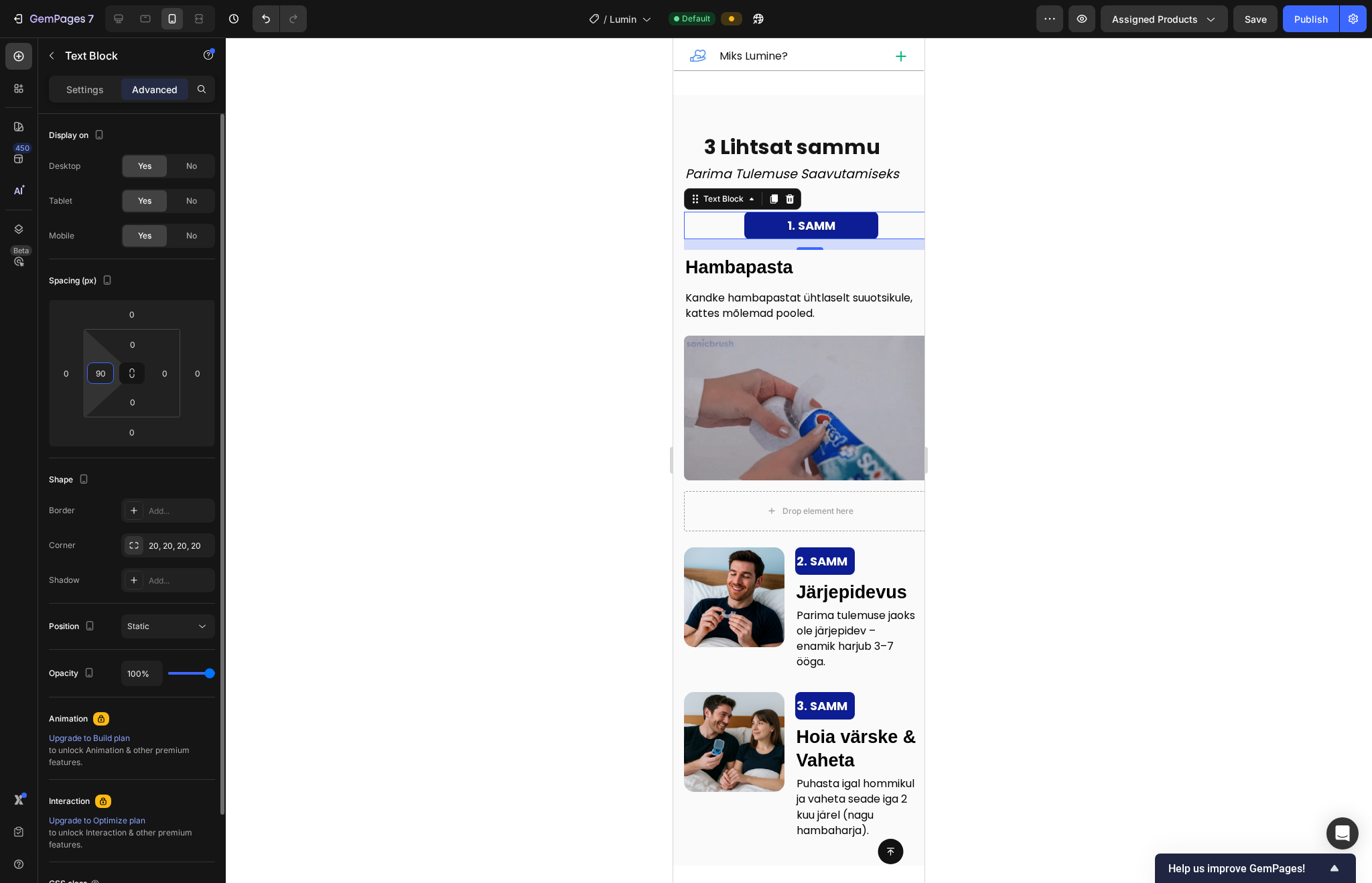
click at [108, 372] on input "90" at bounding box center [100, 372] width 20 height 20
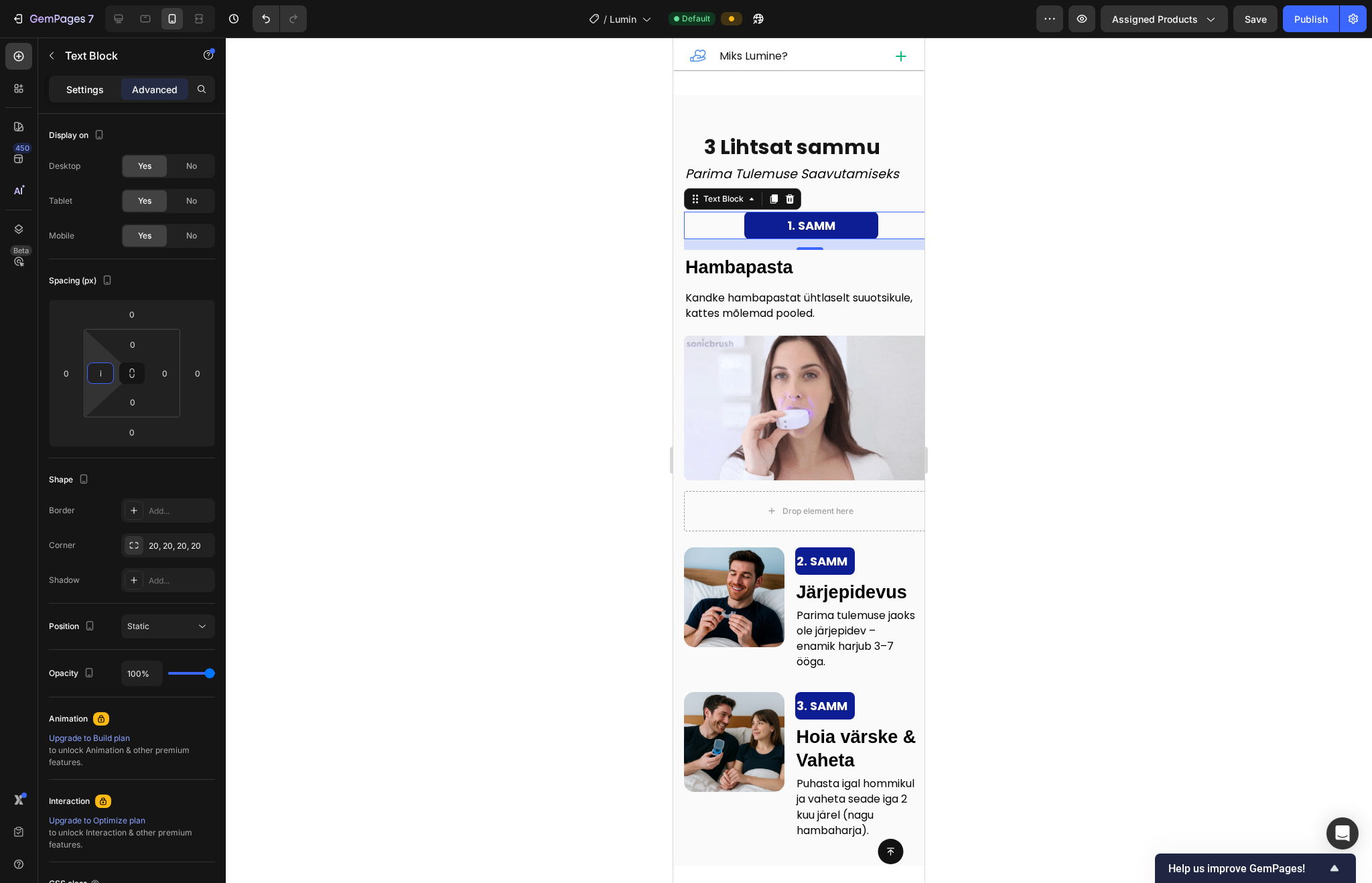
type input "i"
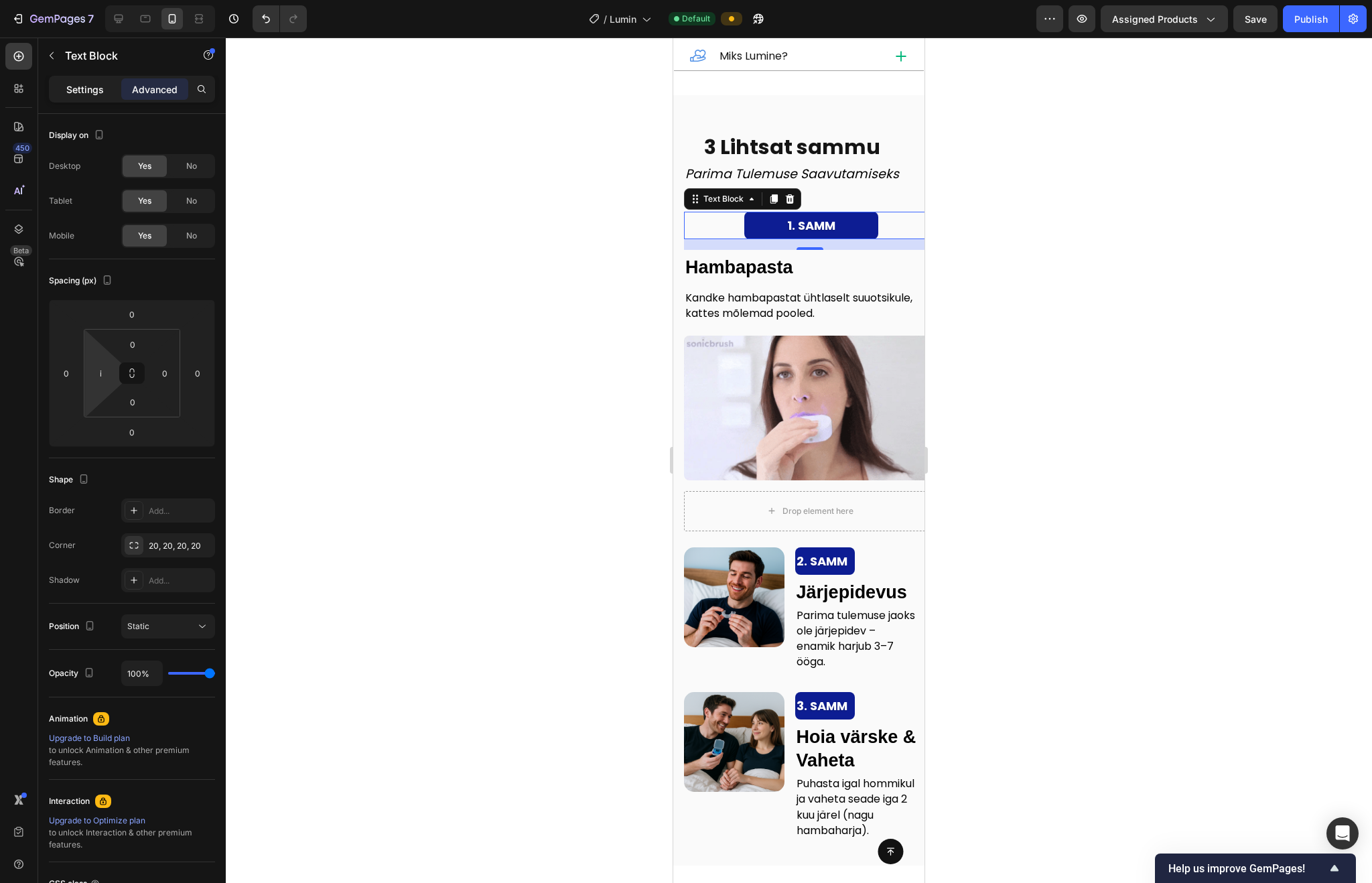
click at [87, 86] on p "Settings" at bounding box center [85, 89] width 38 height 15
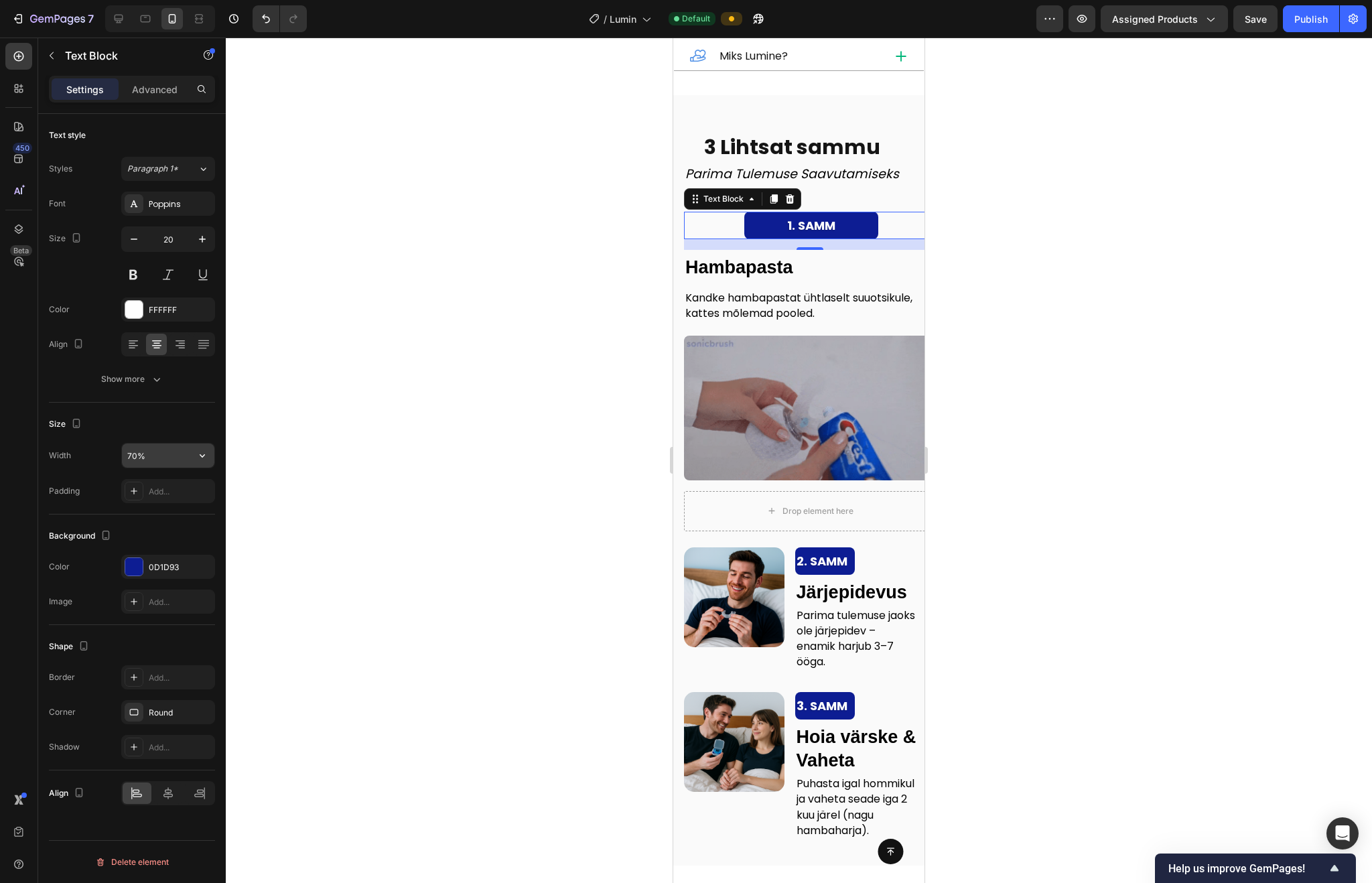
click at [150, 452] on input "70%" at bounding box center [168, 455] width 93 height 24
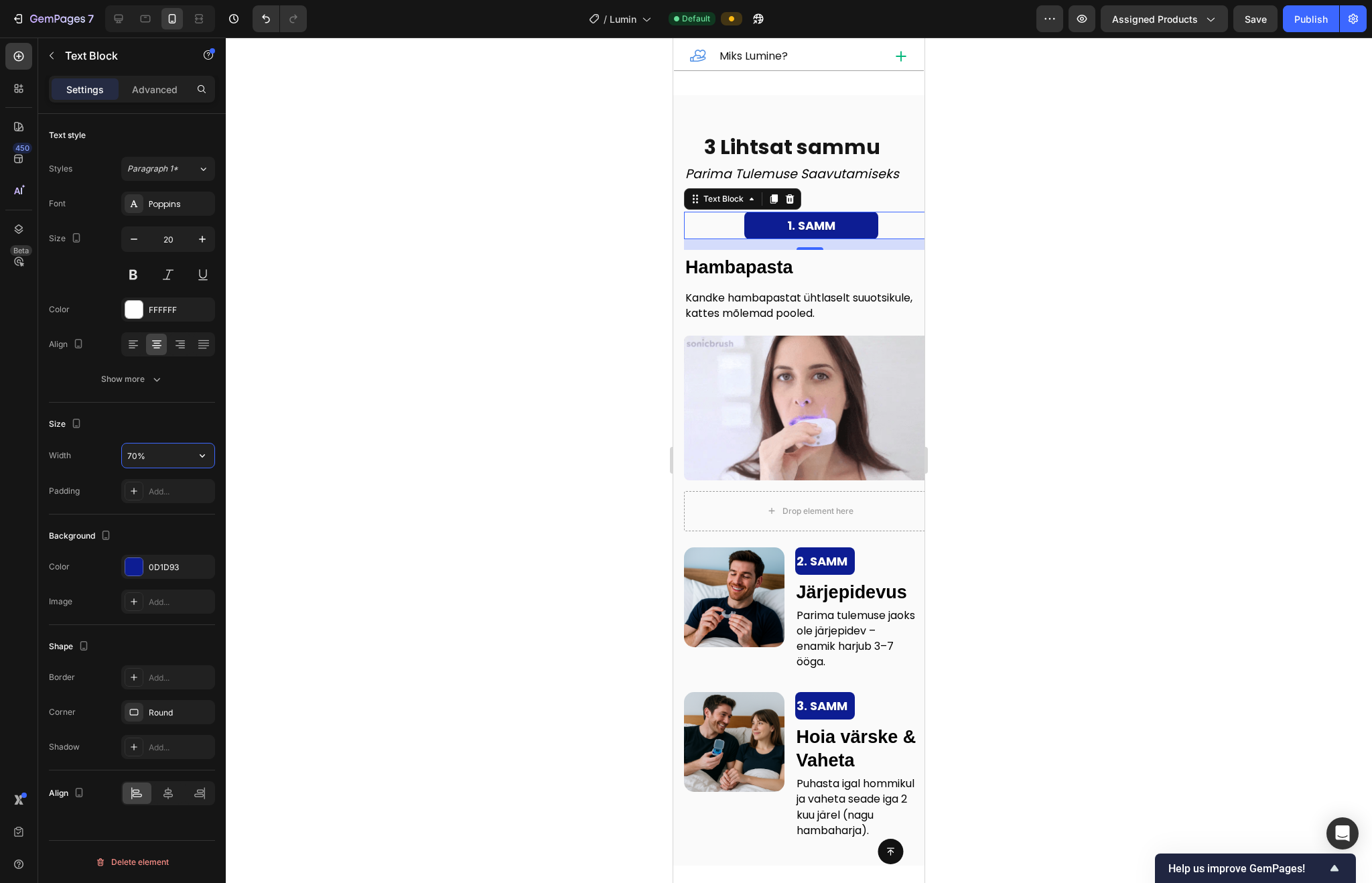
click at [150, 452] on input "70%" at bounding box center [168, 455] width 93 height 24
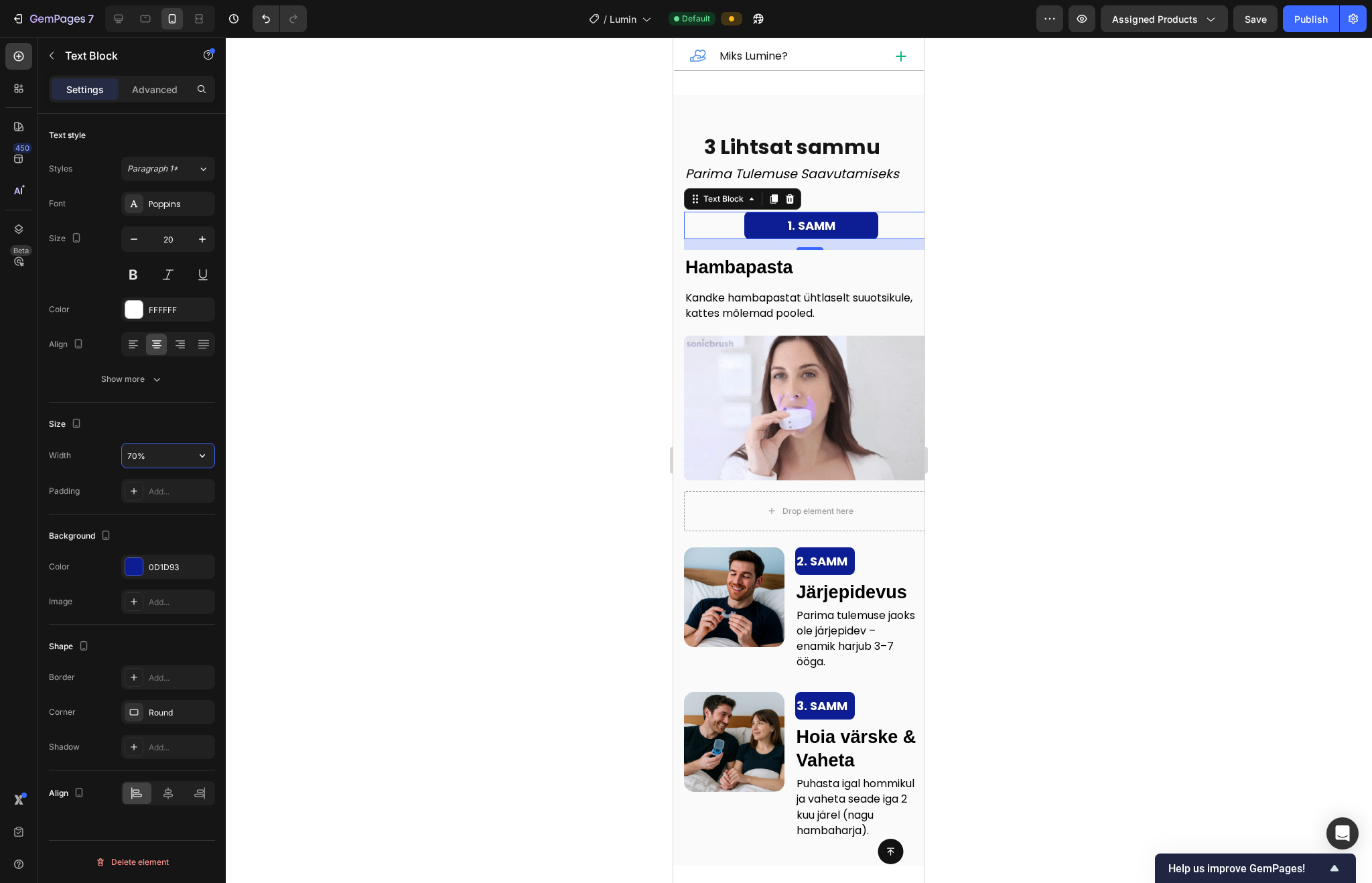
click at [150, 452] on input "70%" at bounding box center [168, 455] width 93 height 24
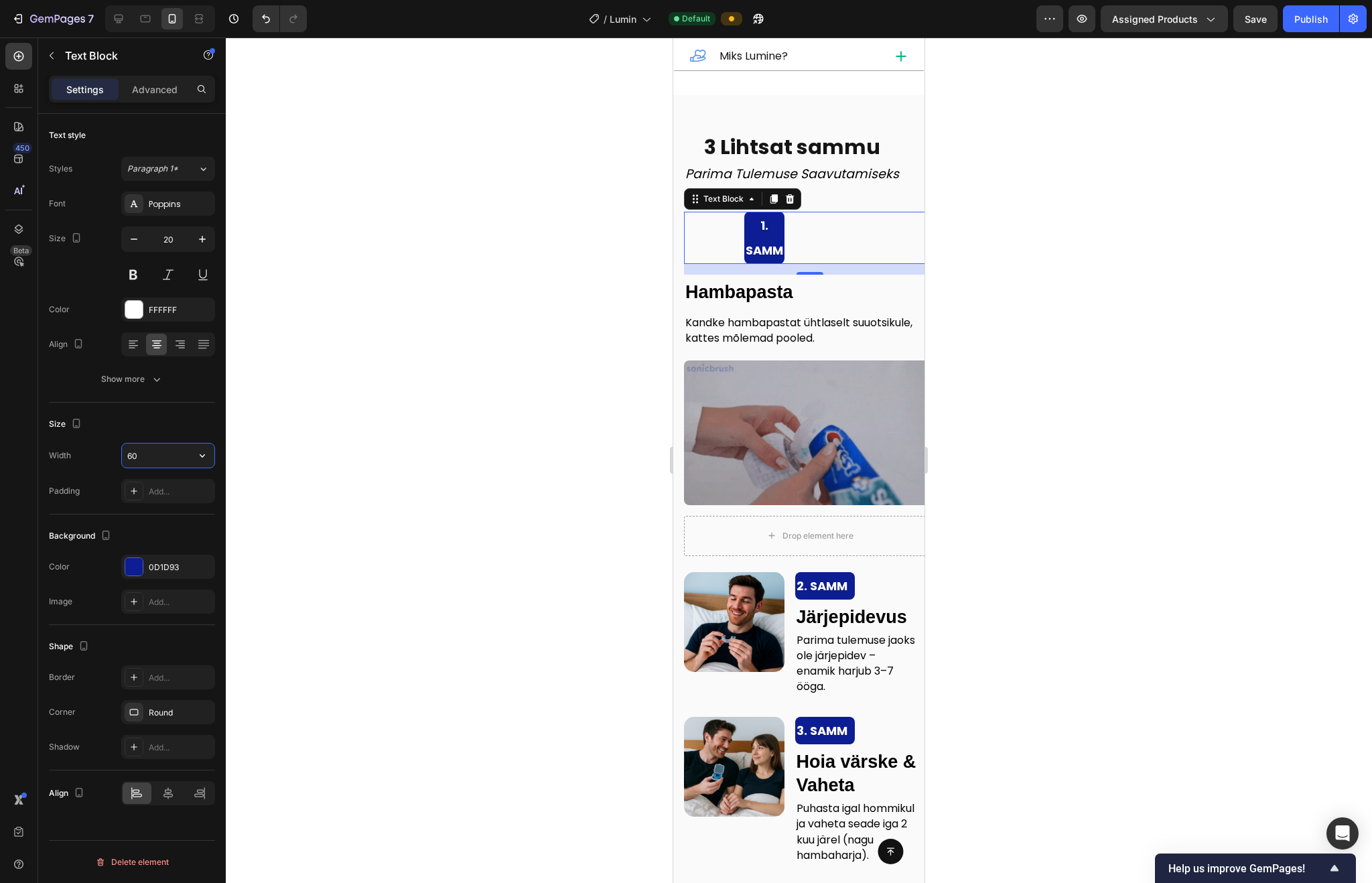
type input "6"
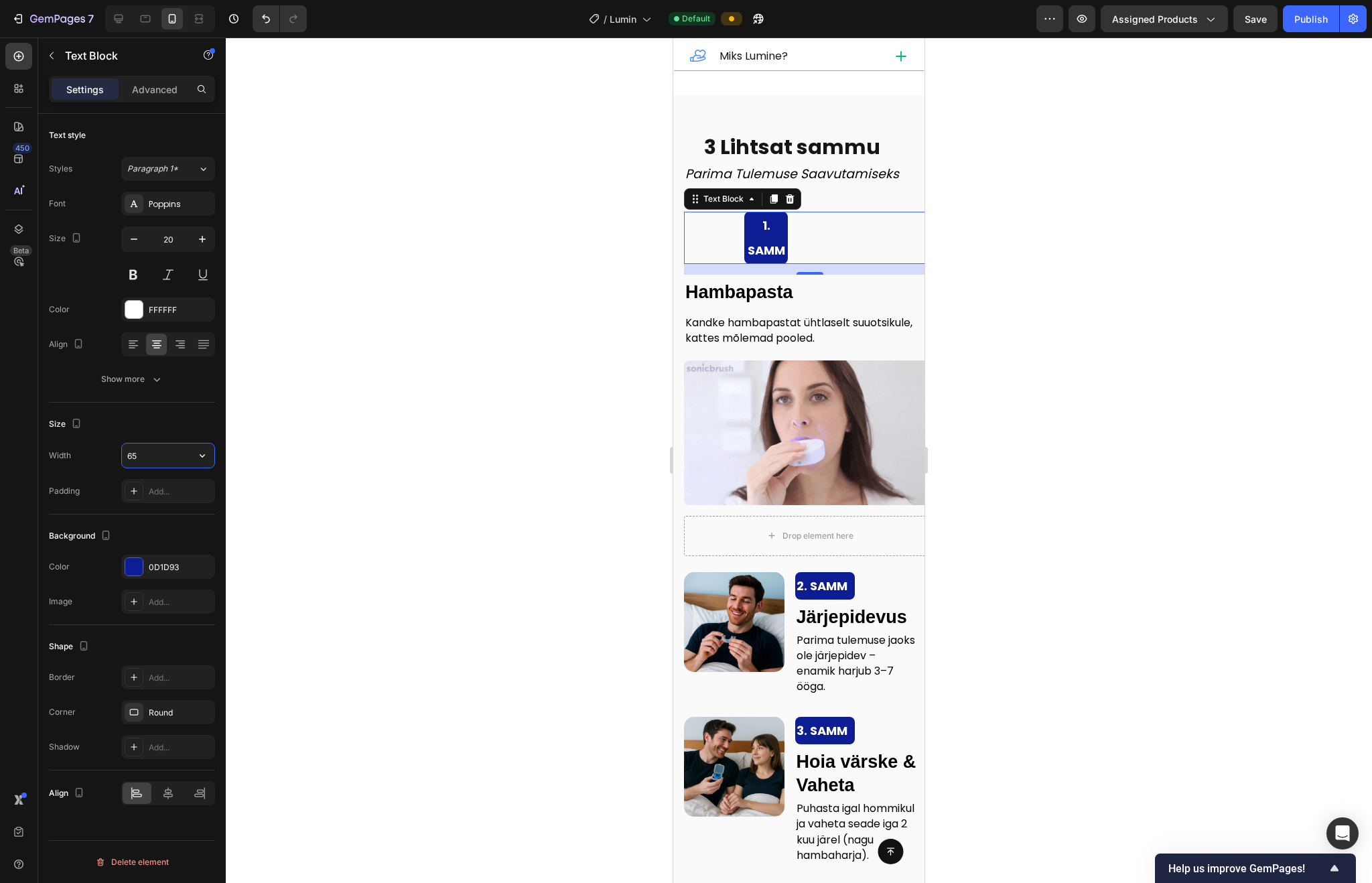
type input "6"
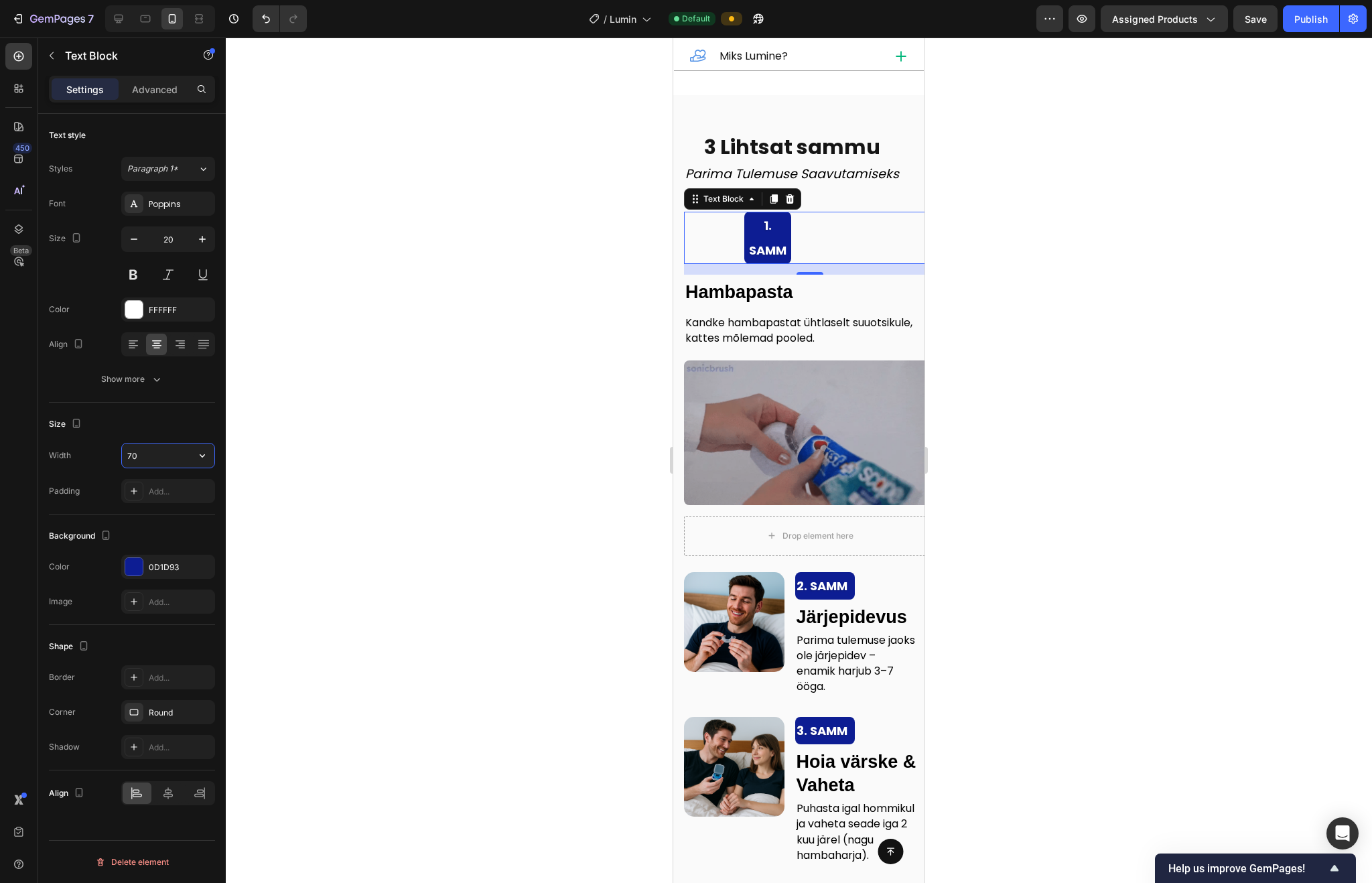
type input "7"
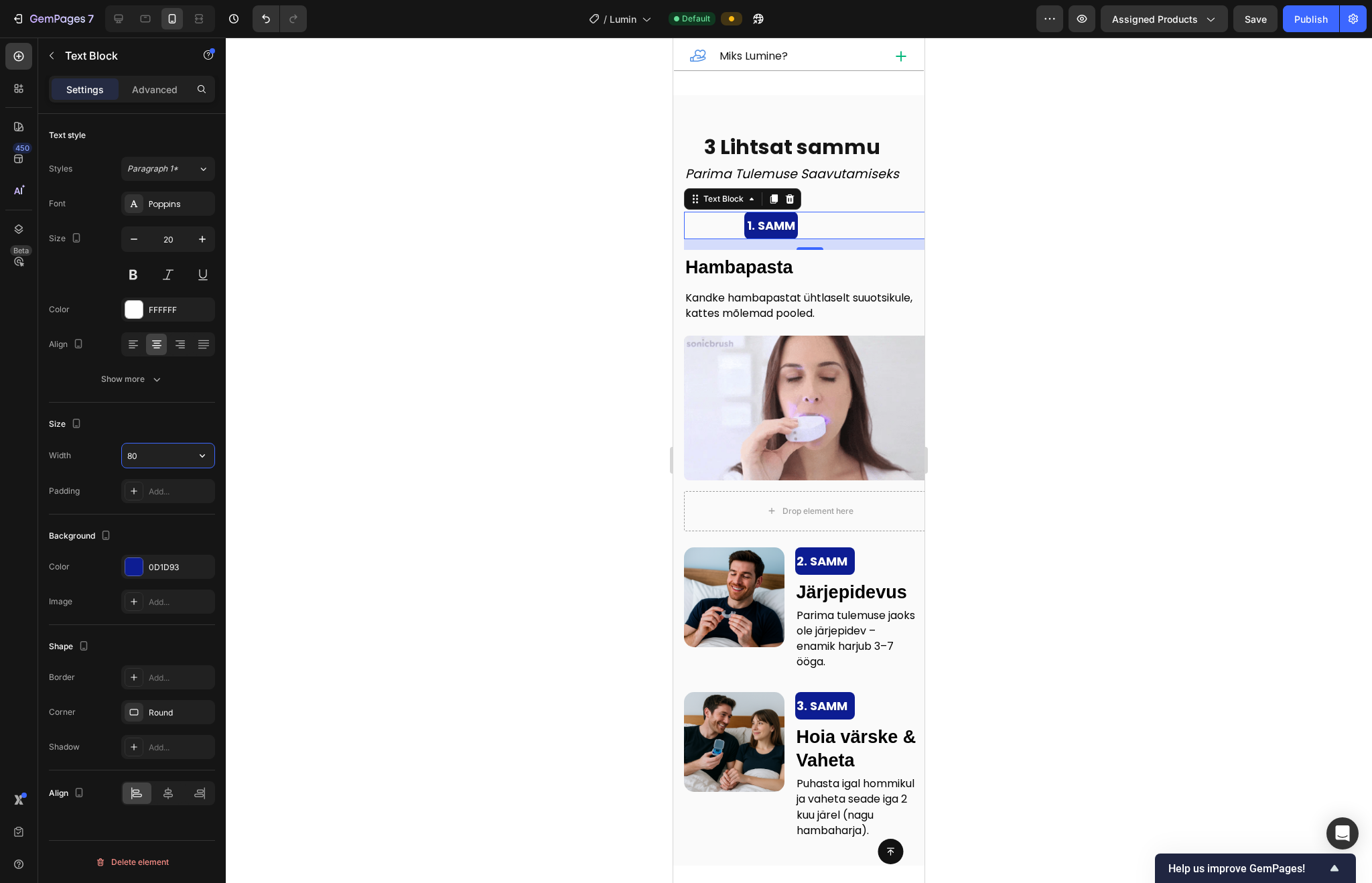
type input "8"
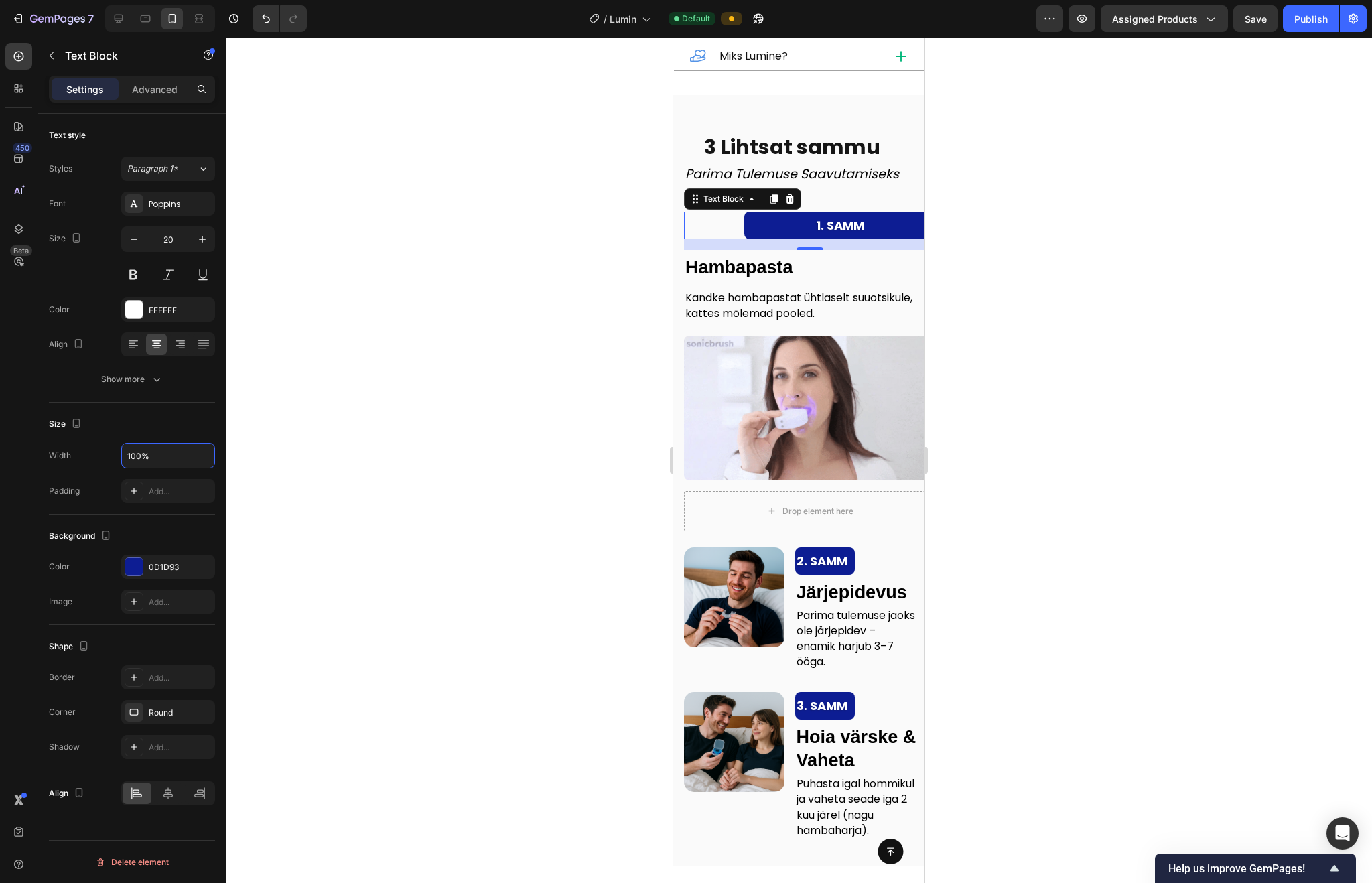
click at [164, 420] on div "Size" at bounding box center [133, 424] width 166 height 21
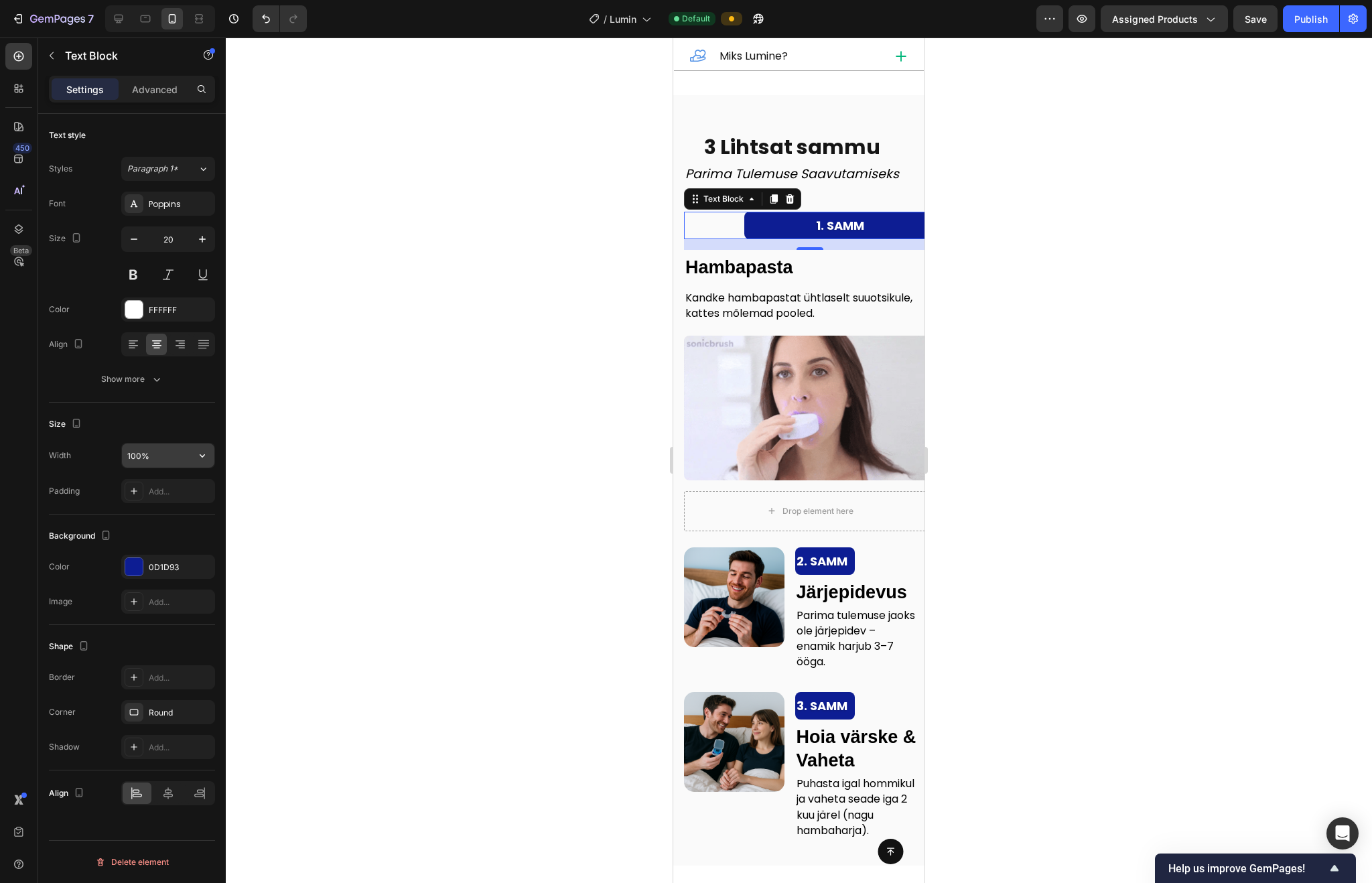
click at [138, 452] on input "100%" at bounding box center [168, 455] width 93 height 24
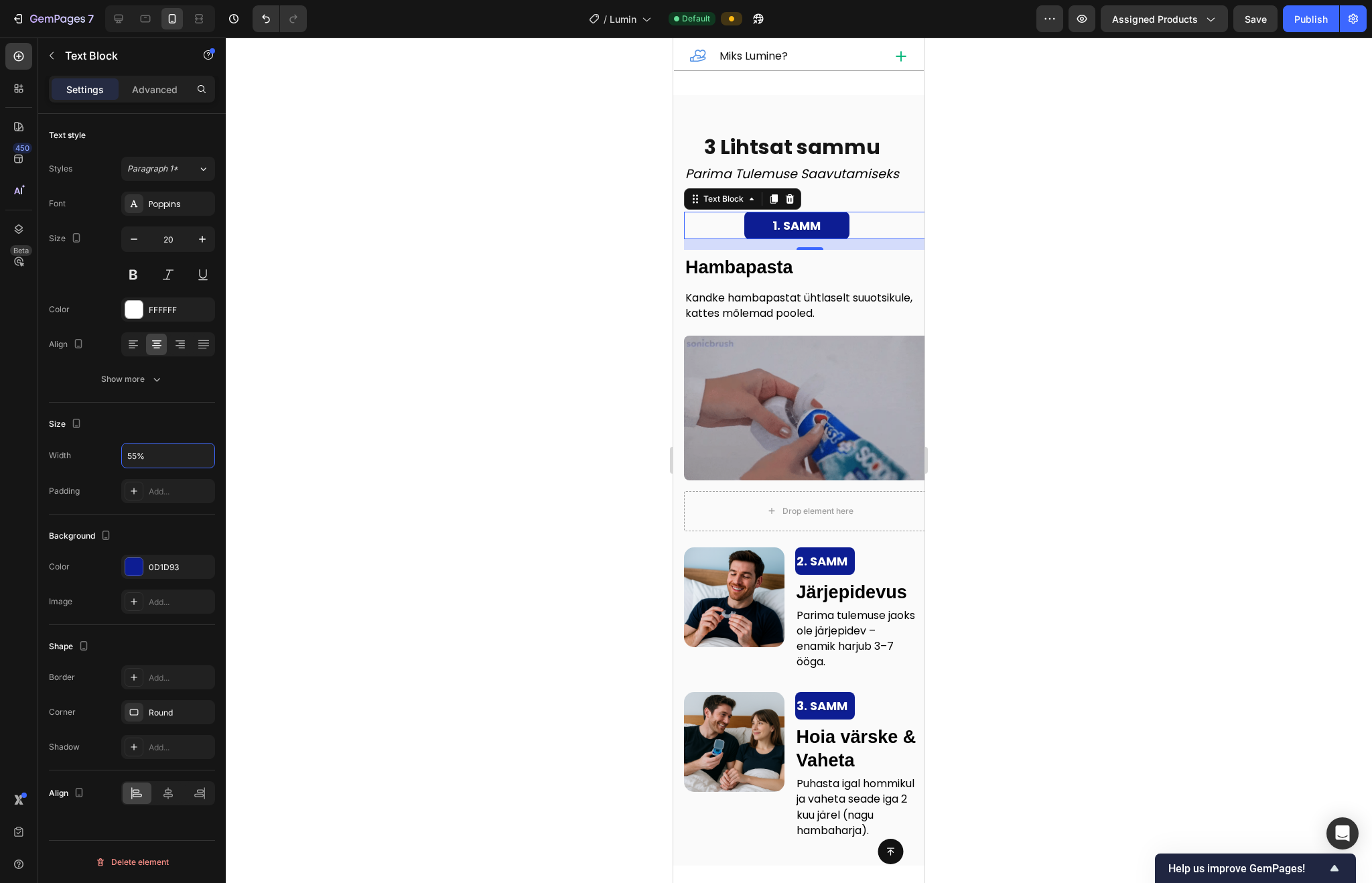
type input "55%"
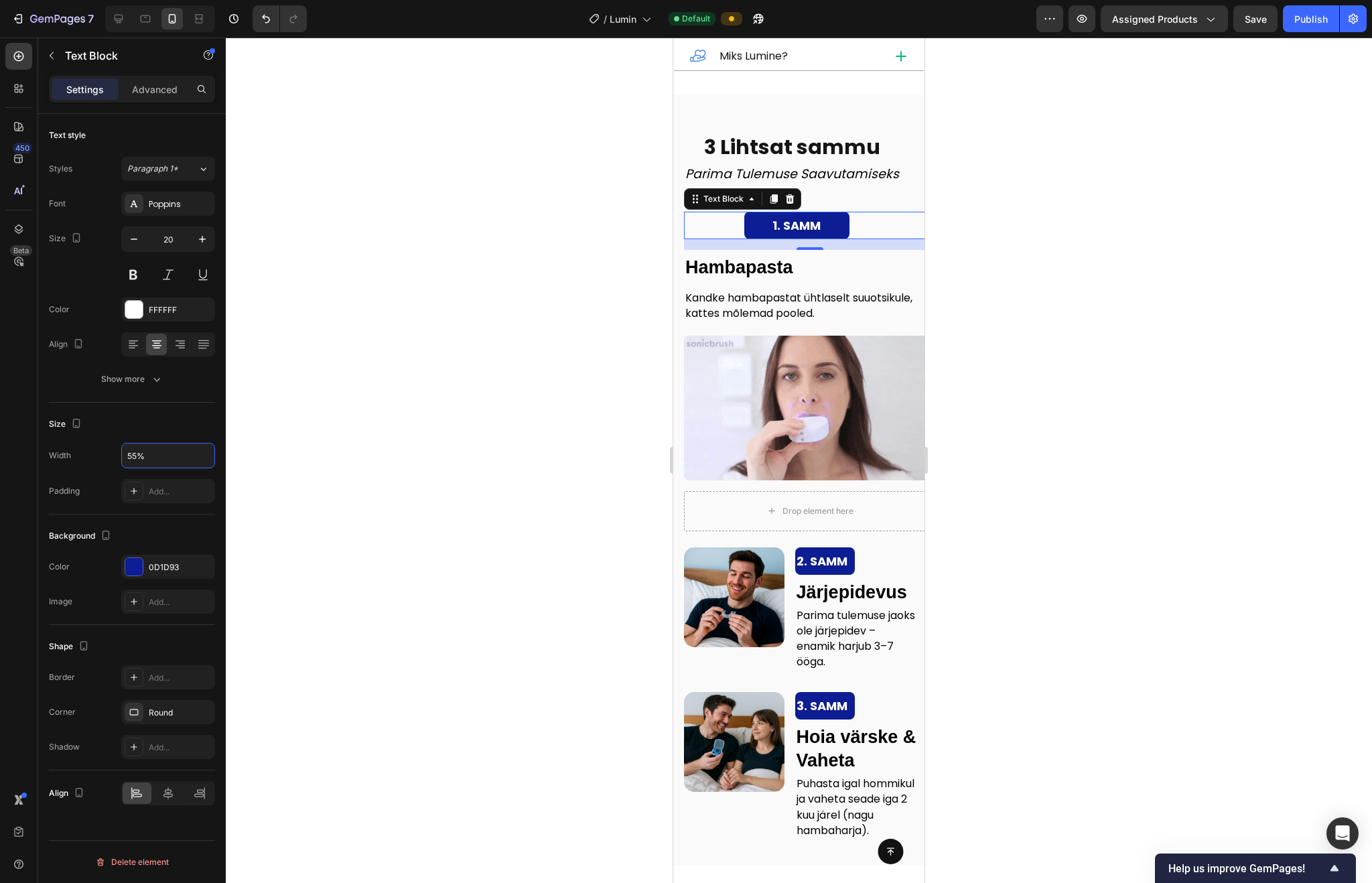
click at [397, 362] on div at bounding box center [798, 460] width 1147 height 845
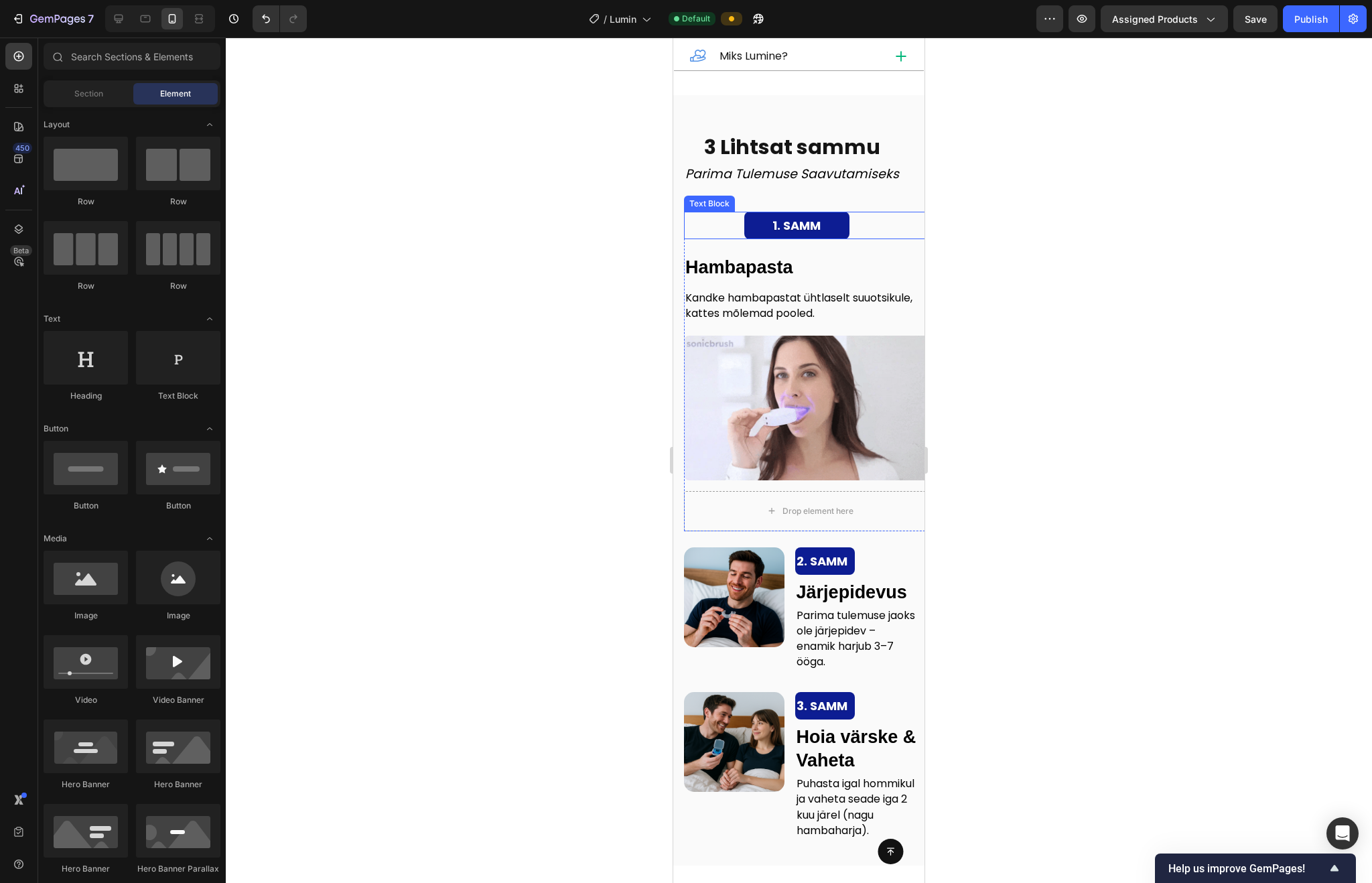
click at [796, 234] on strong "1. SAMM" at bounding box center [796, 224] width 48 height 16
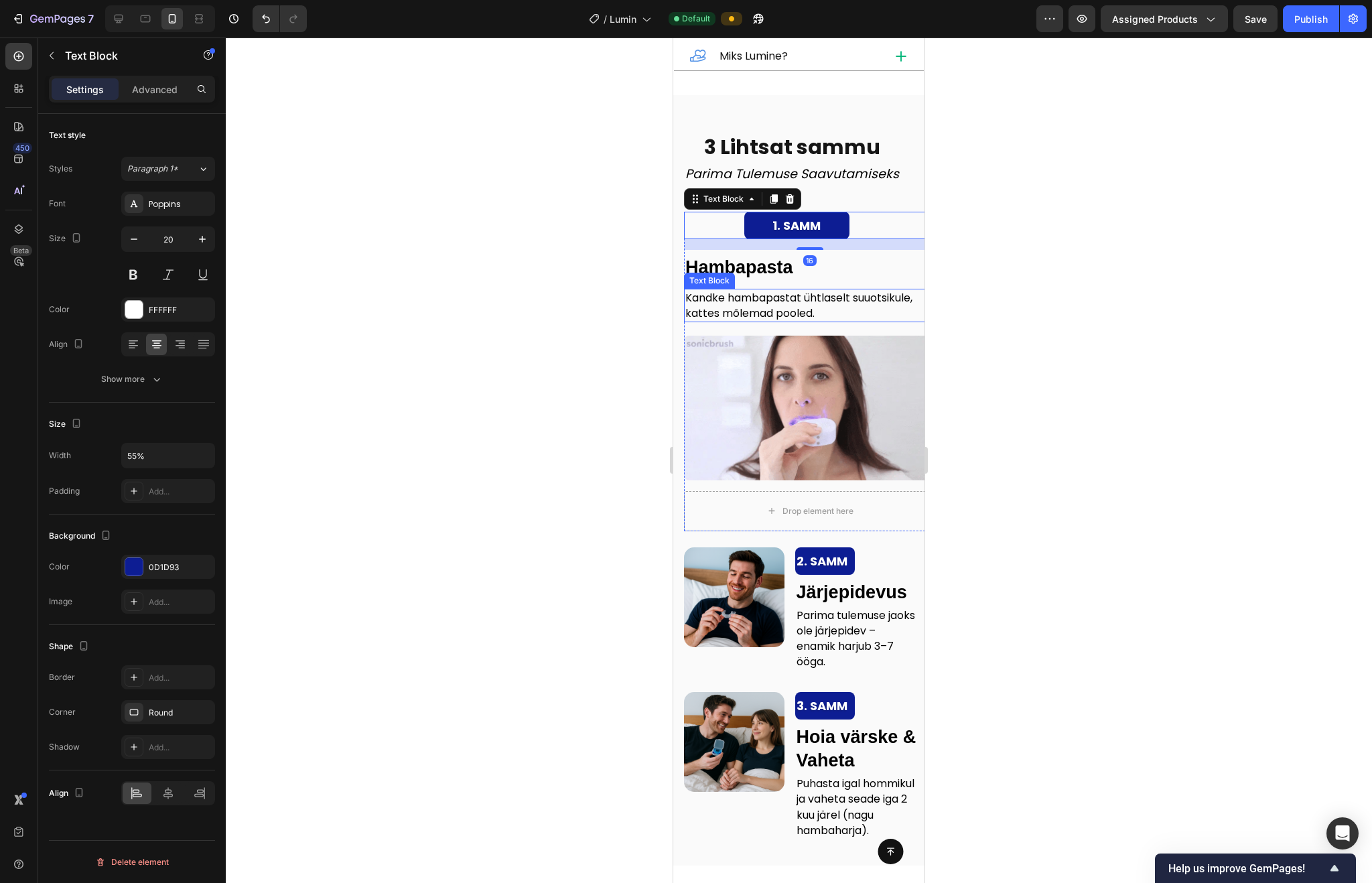
click at [556, 428] on div at bounding box center [798, 460] width 1147 height 845
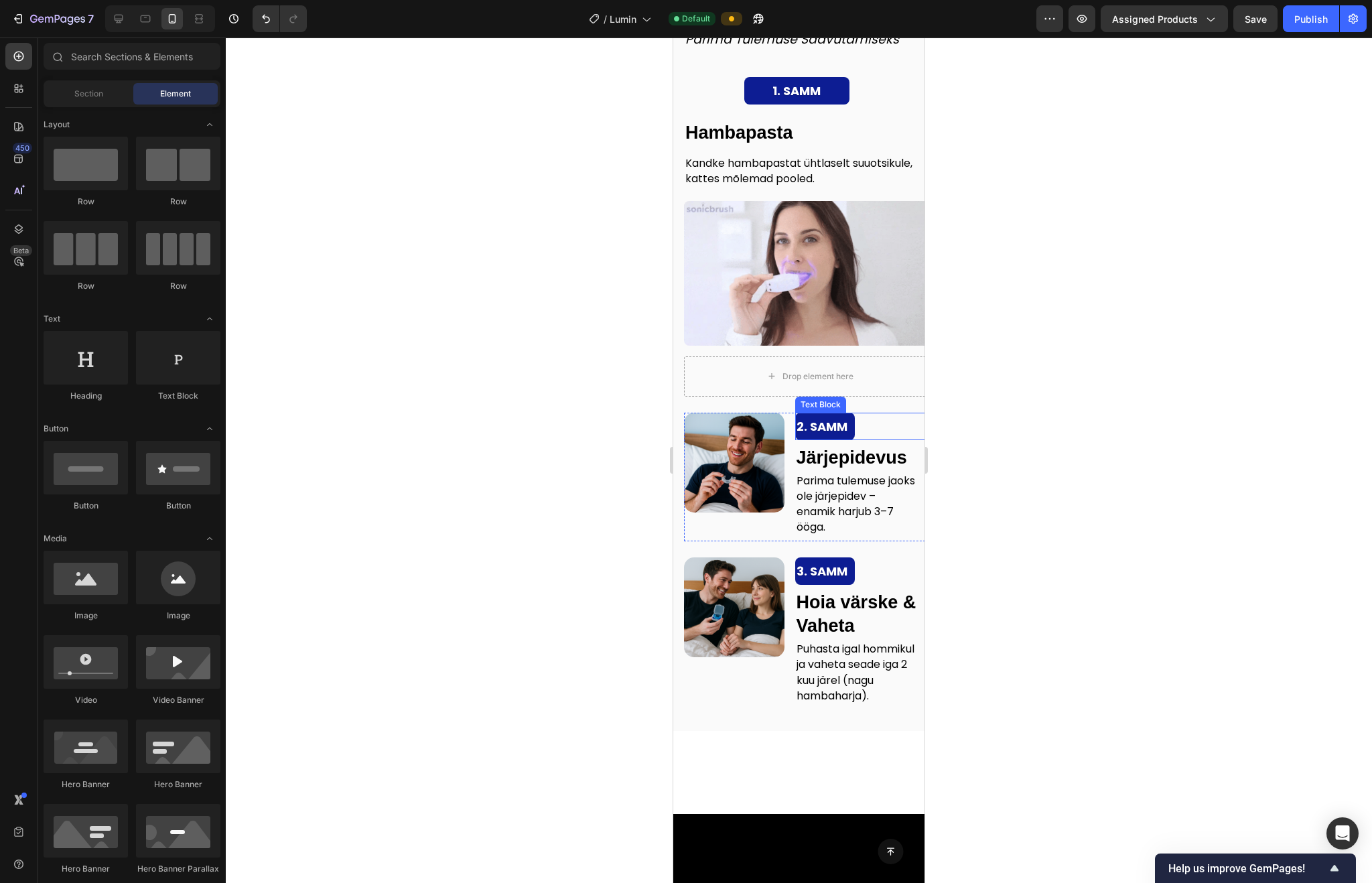
scroll to position [2148, 0]
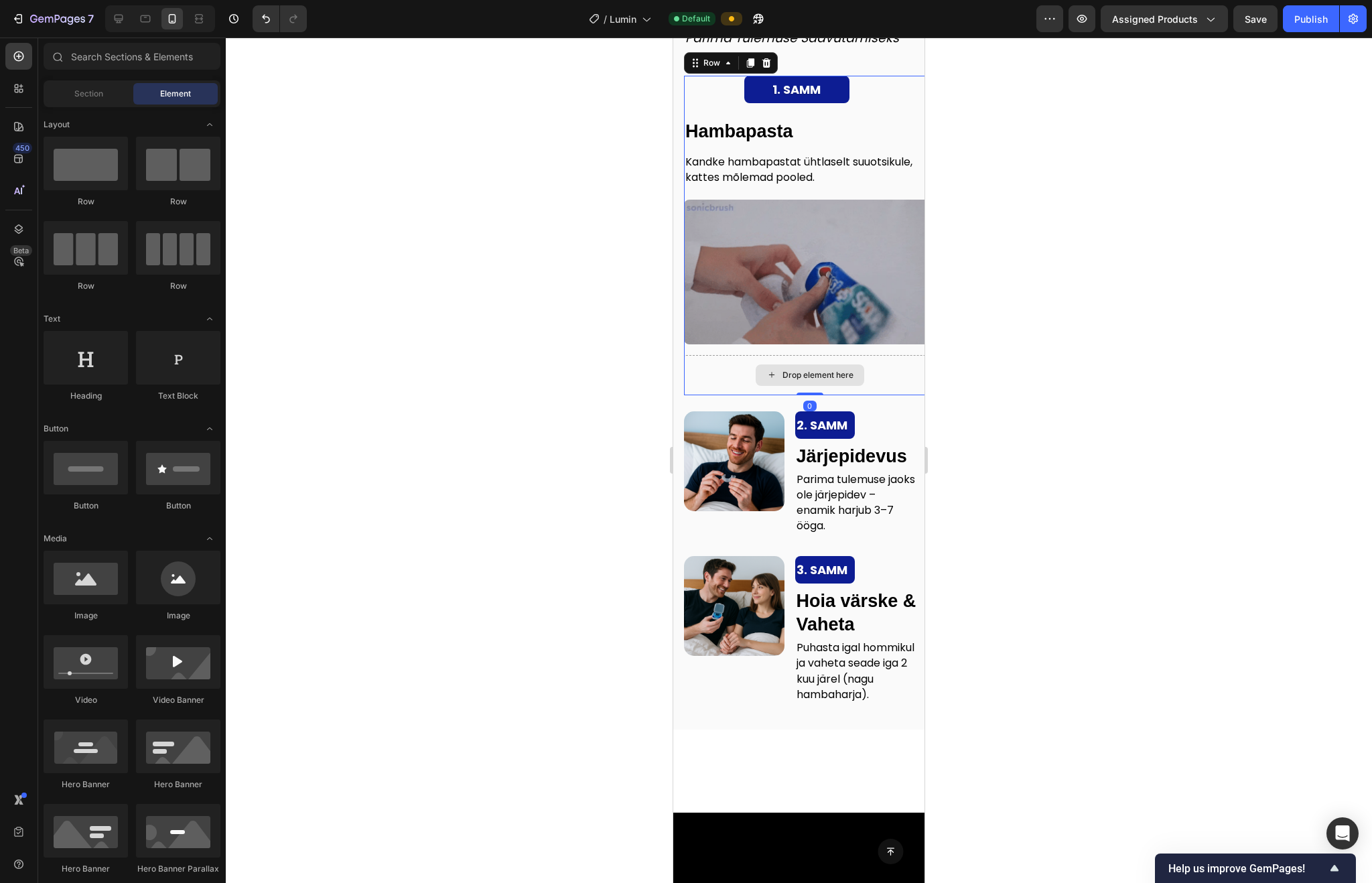
click at [690, 396] on div "Drop element here" at bounding box center [810, 375] width 252 height 41
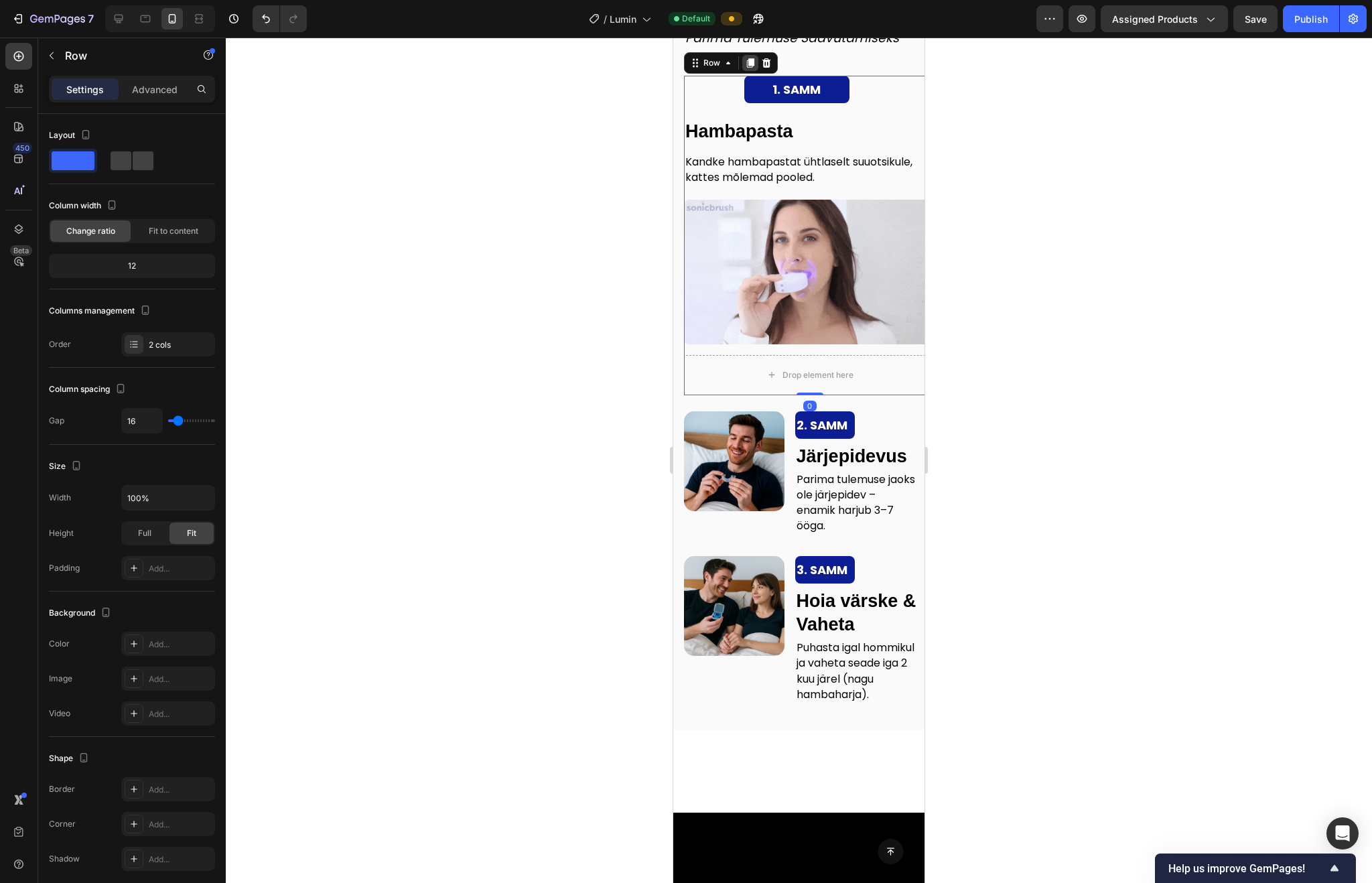
click at [749, 69] on icon at bounding box center [751, 64] width 8 height 10
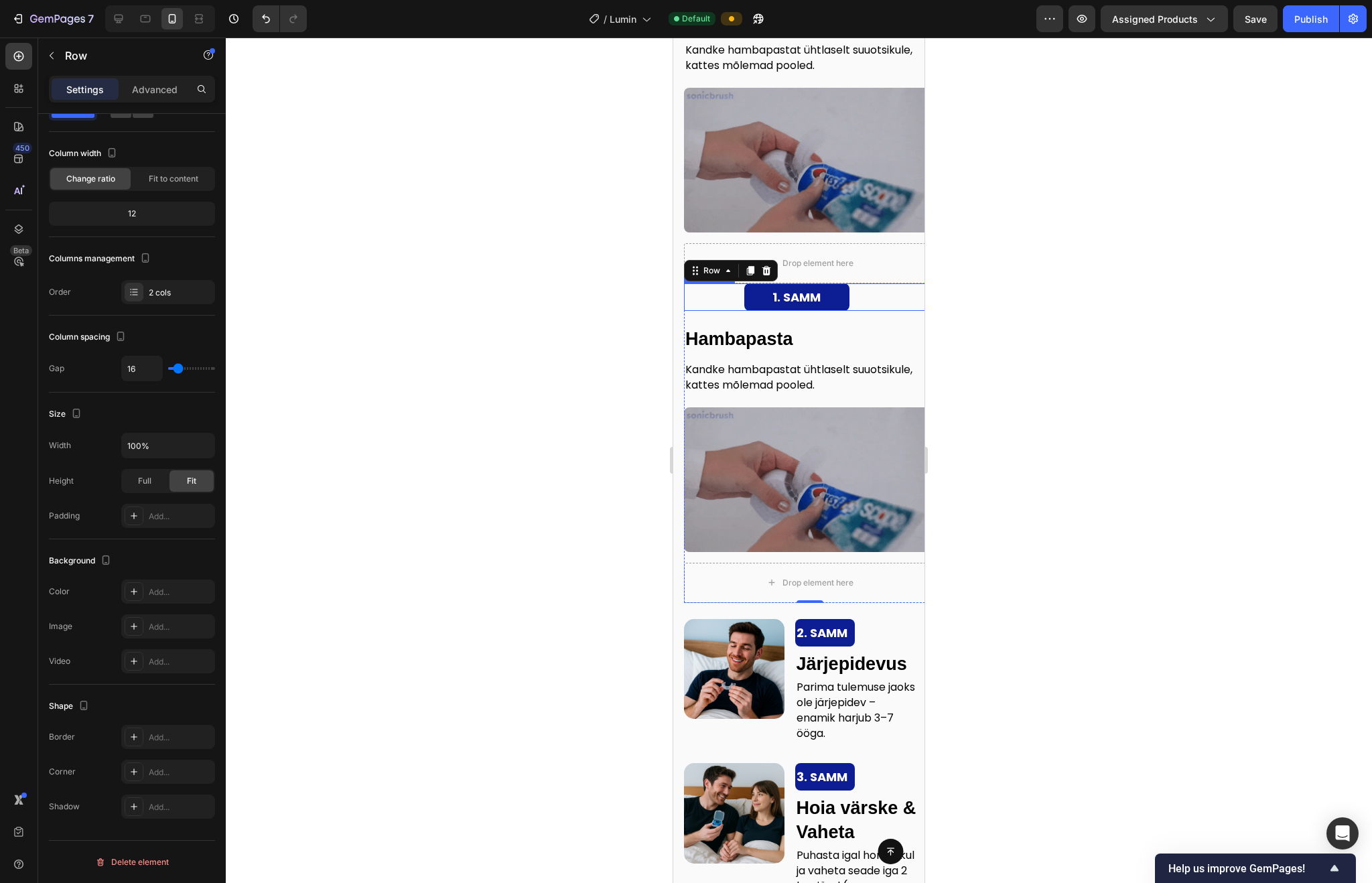
scroll to position [0, 0]
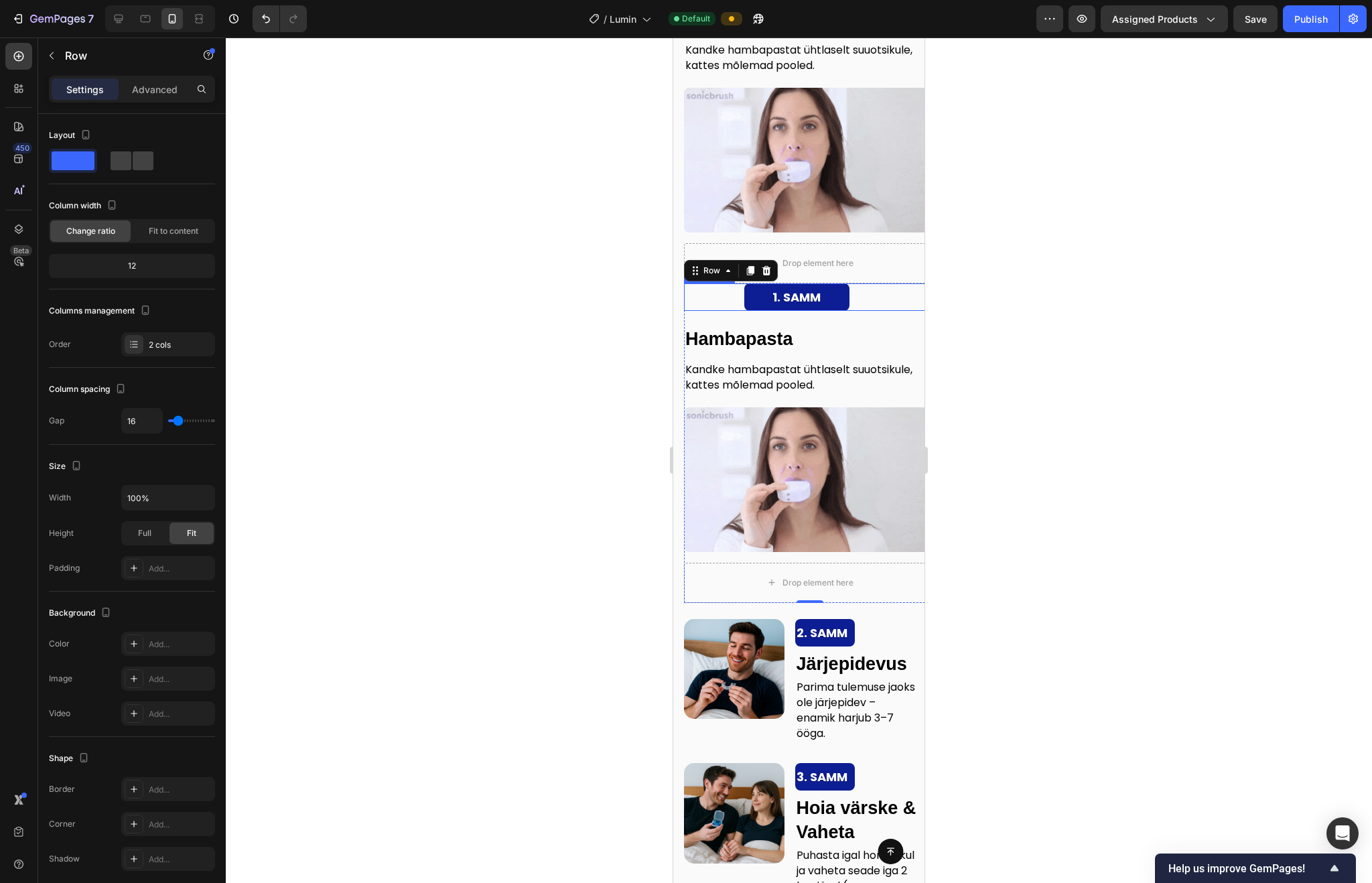
click at [778, 295] on strong "1. SAMM" at bounding box center [796, 296] width 48 height 16
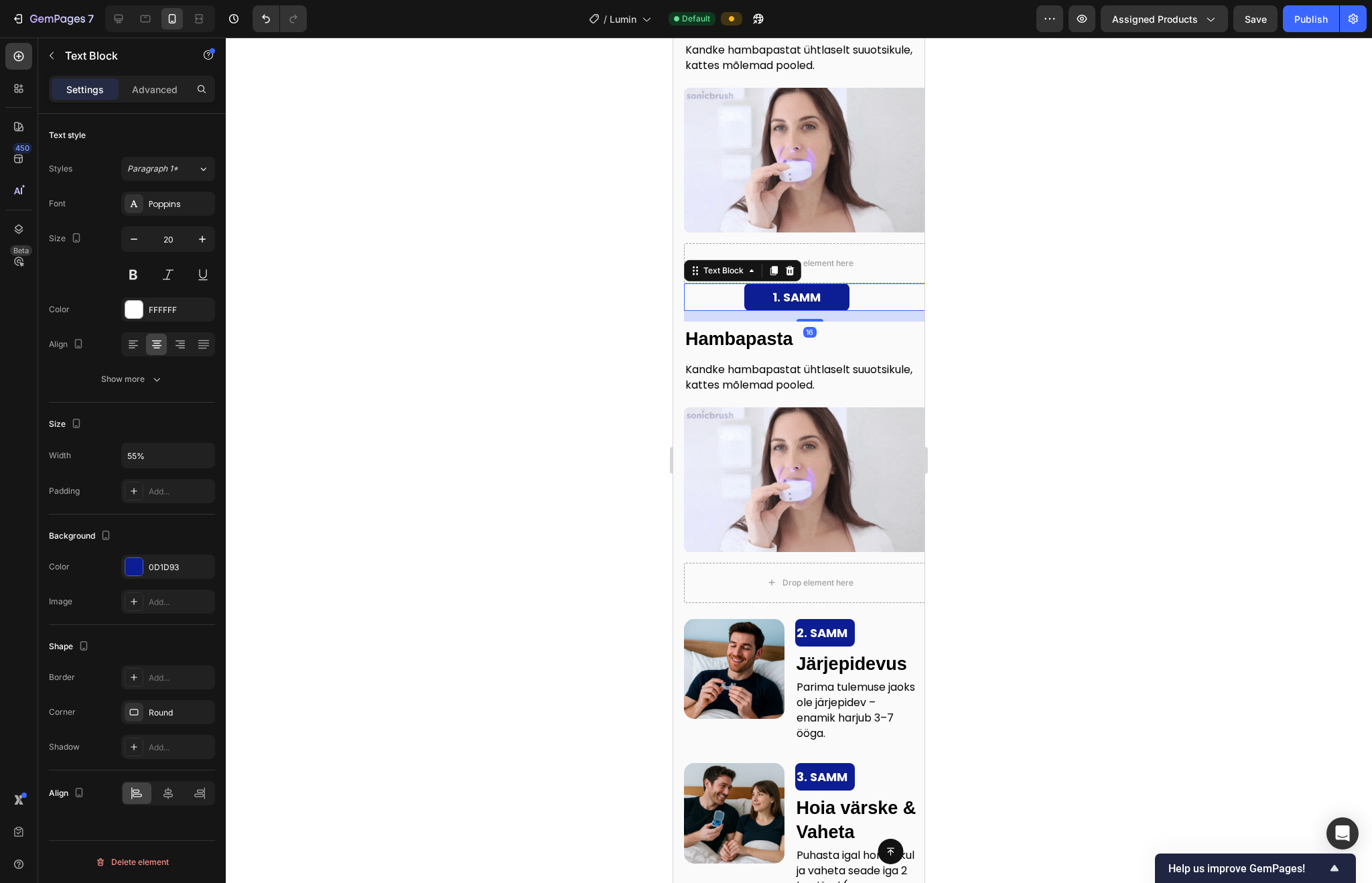
click at [783, 300] on strong "1. SAMM" at bounding box center [796, 296] width 48 height 16
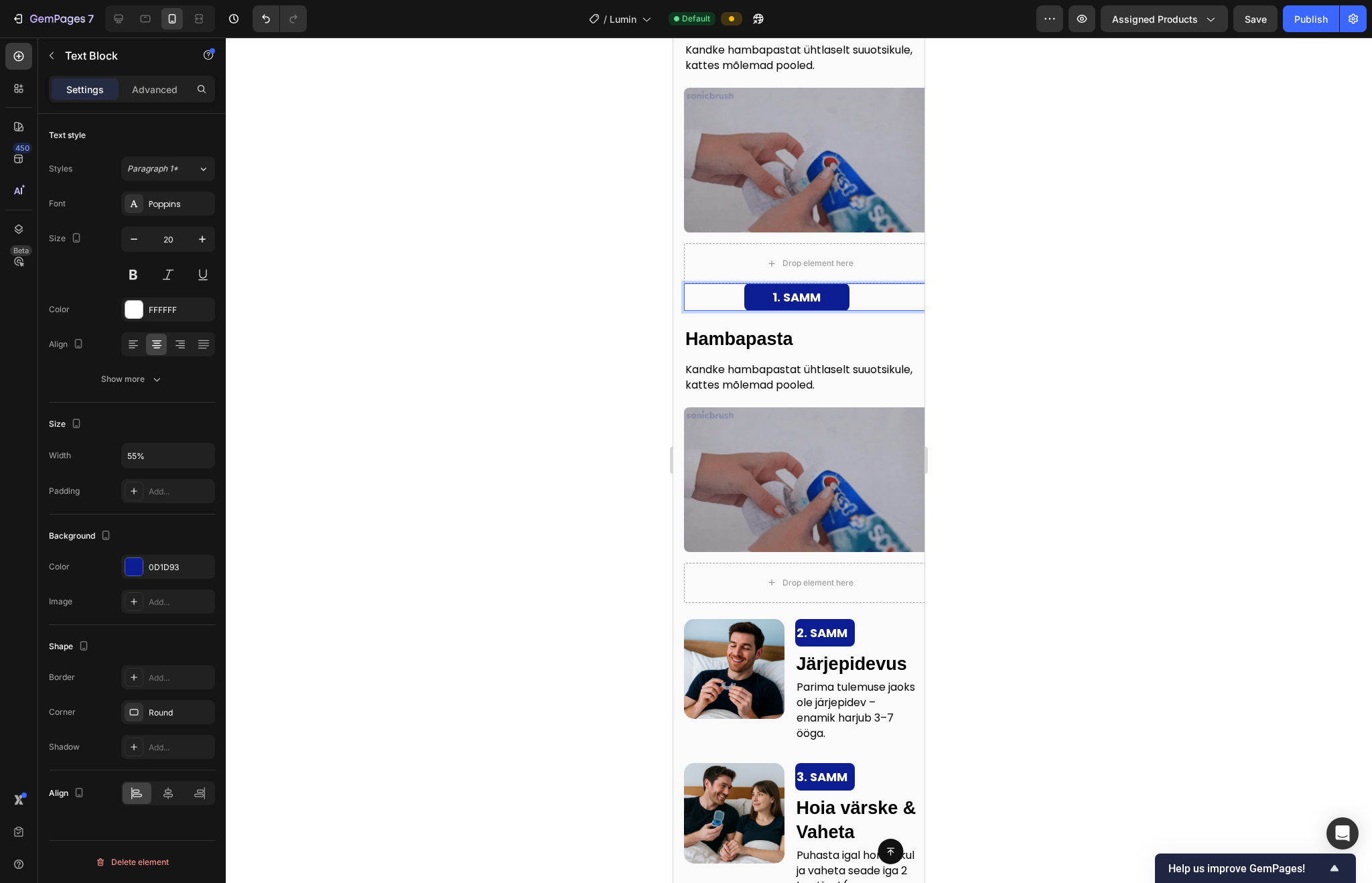
click at [779, 300] on strong "1. SAMM" at bounding box center [796, 296] width 48 height 16
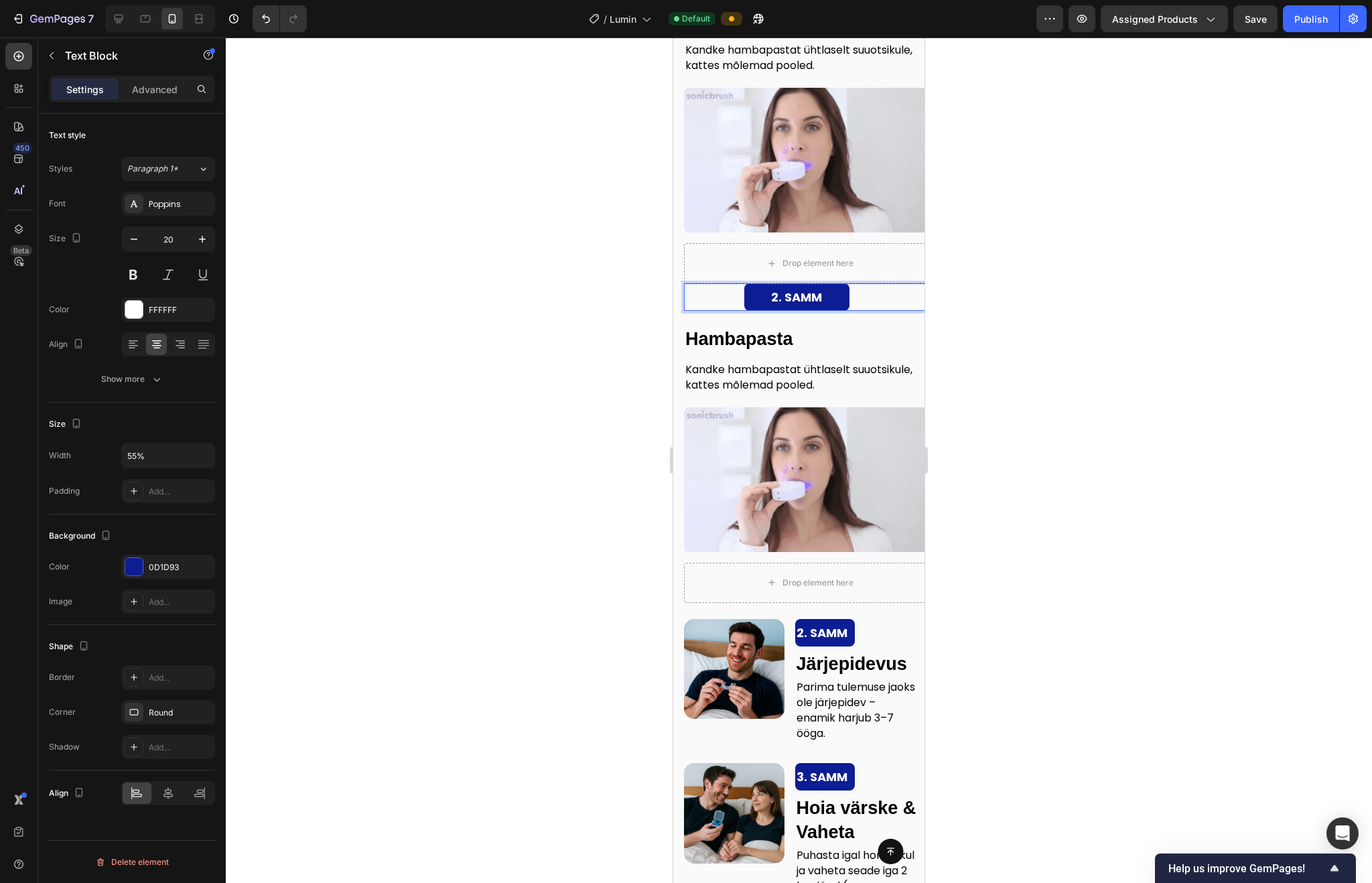
click at [1058, 298] on div at bounding box center [798, 460] width 1147 height 845
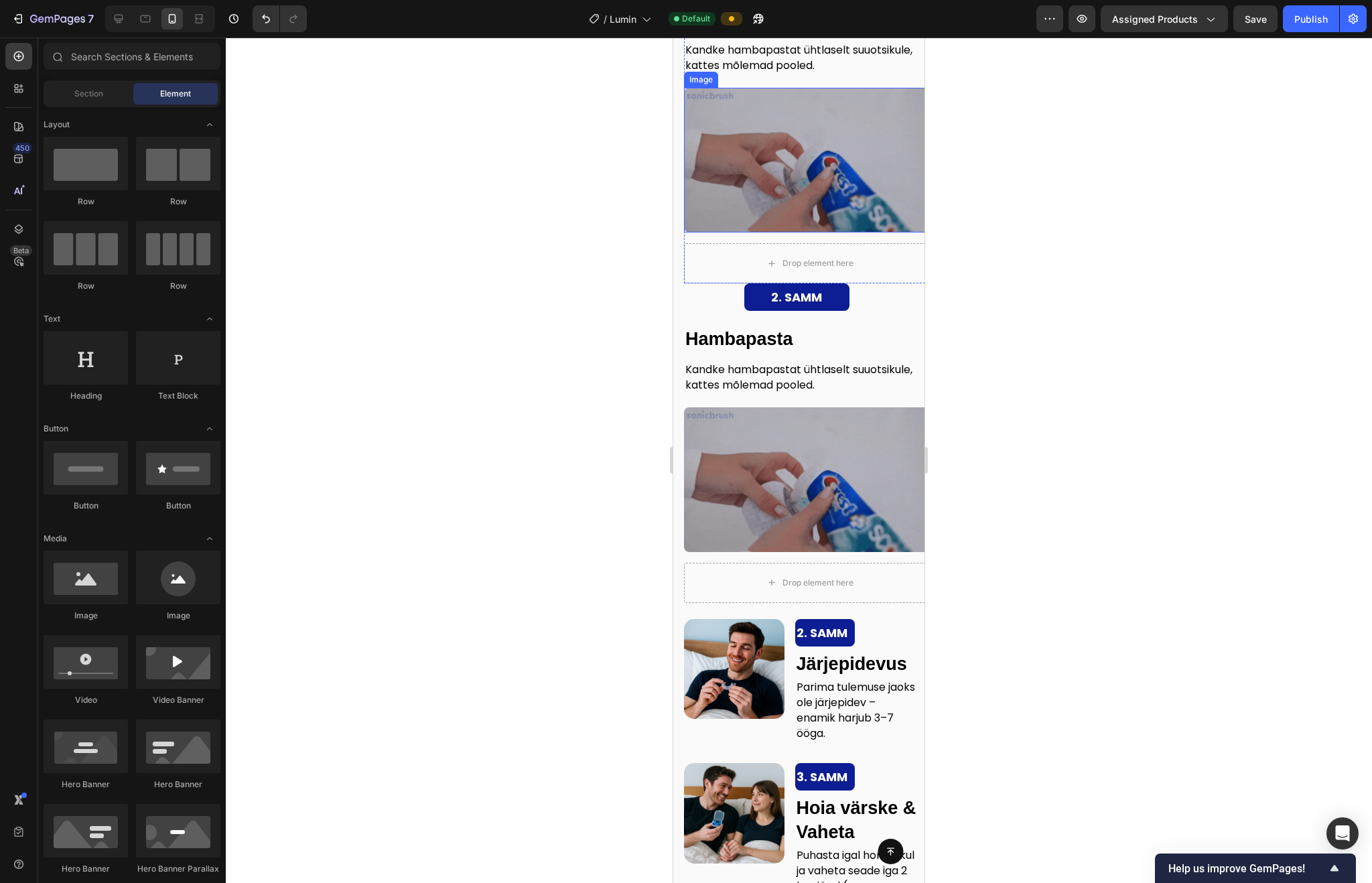
scroll to position [2321, 0]
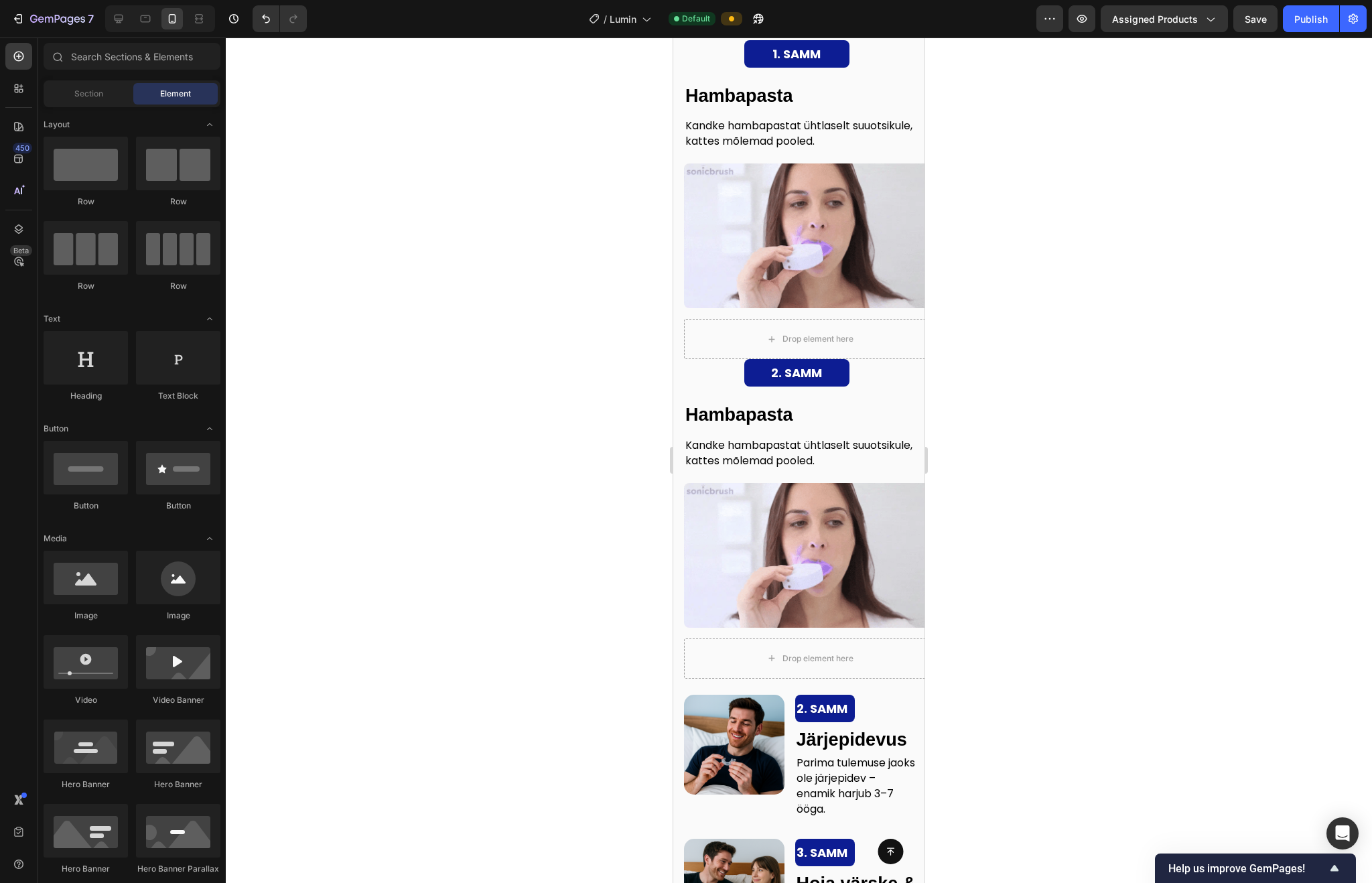
click at [1072, 189] on div at bounding box center [798, 460] width 1147 height 845
